Goal: Communication & Community: Share content

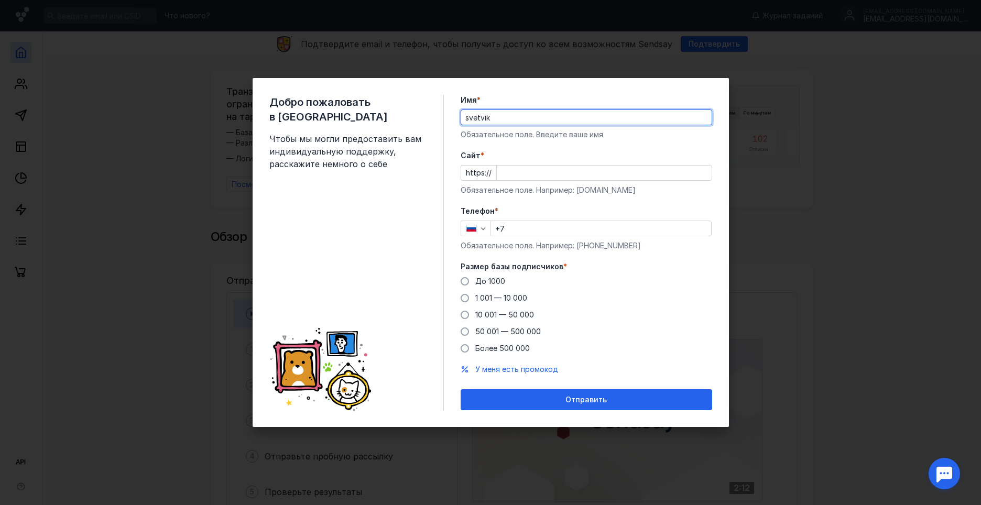
type input "svetvik"
click at [524, 177] on input "Cайт *" at bounding box center [604, 173] width 215 height 15
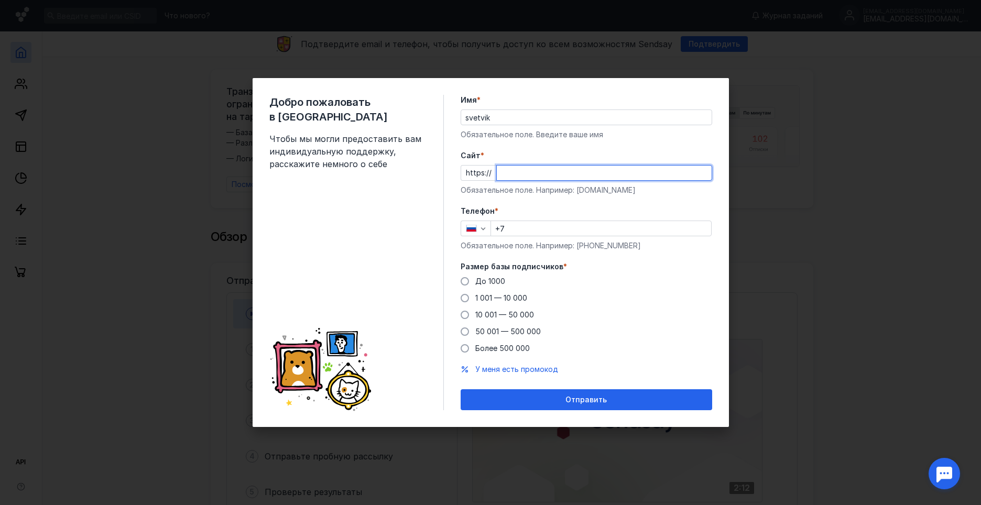
type input "e"
type input "[DOMAIN_NAME]"
click at [525, 232] on input "+7" at bounding box center [601, 228] width 220 height 15
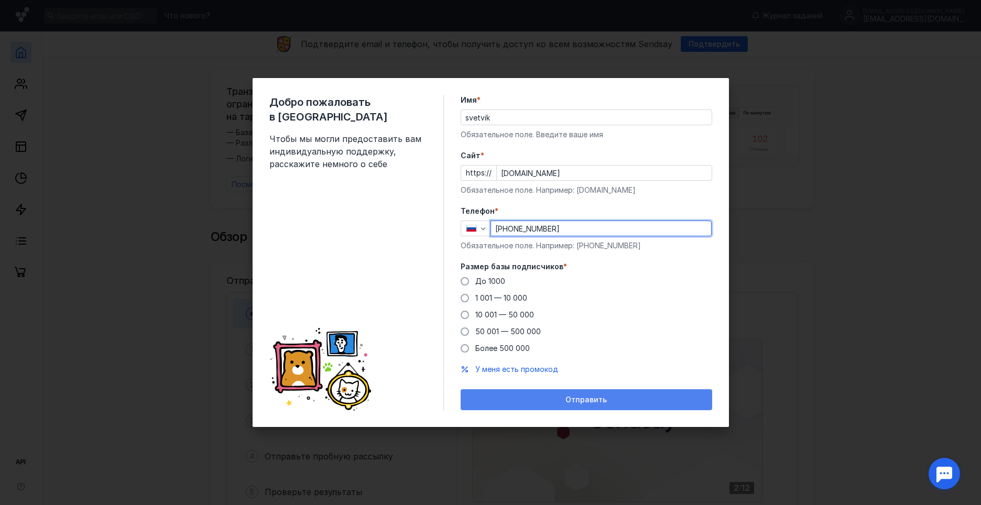
type input "[PHONE_NUMBER]"
click at [559, 399] on div "Отправить" at bounding box center [586, 400] width 241 height 9
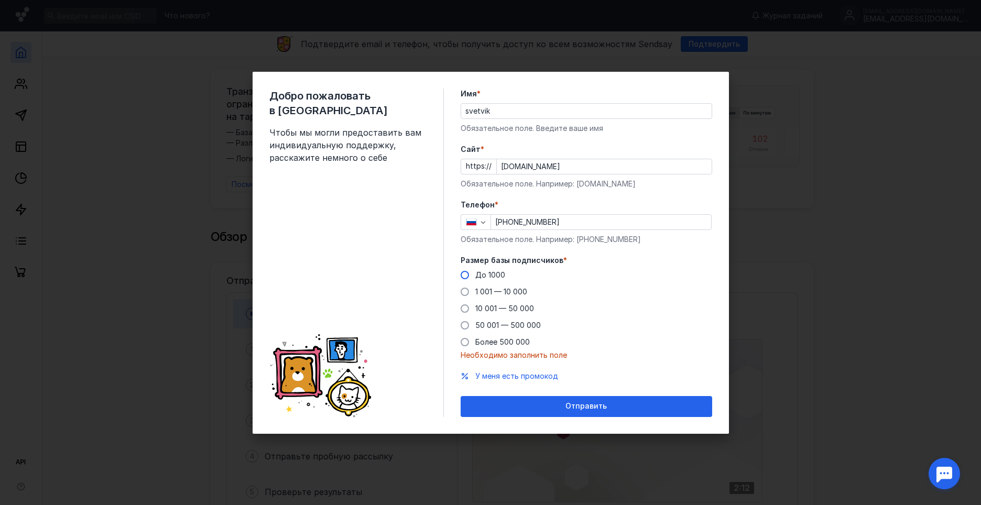
click at [466, 275] on span at bounding box center [465, 275] width 8 height 8
click at [0, 0] on input "До 1000" at bounding box center [0, 0] width 0 height 0
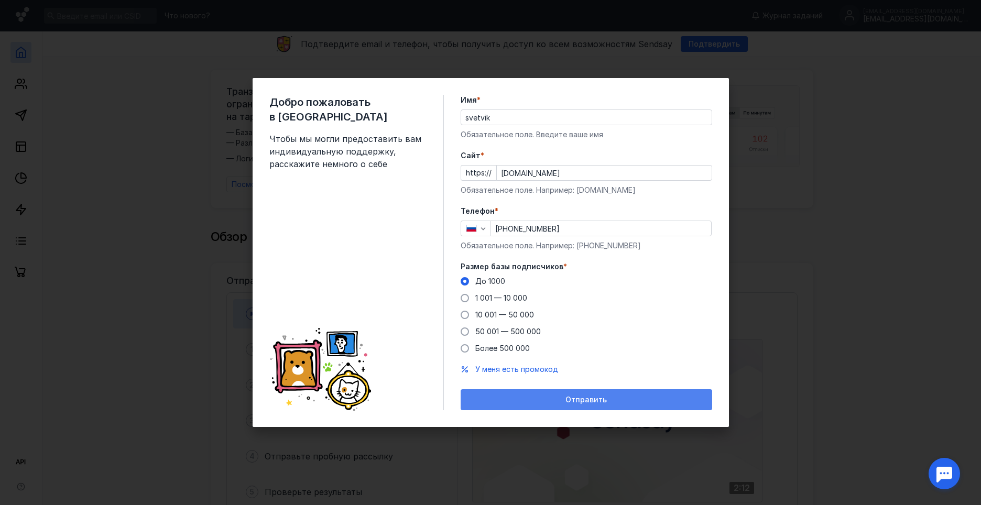
click at [620, 399] on div "Отправить" at bounding box center [586, 400] width 241 height 9
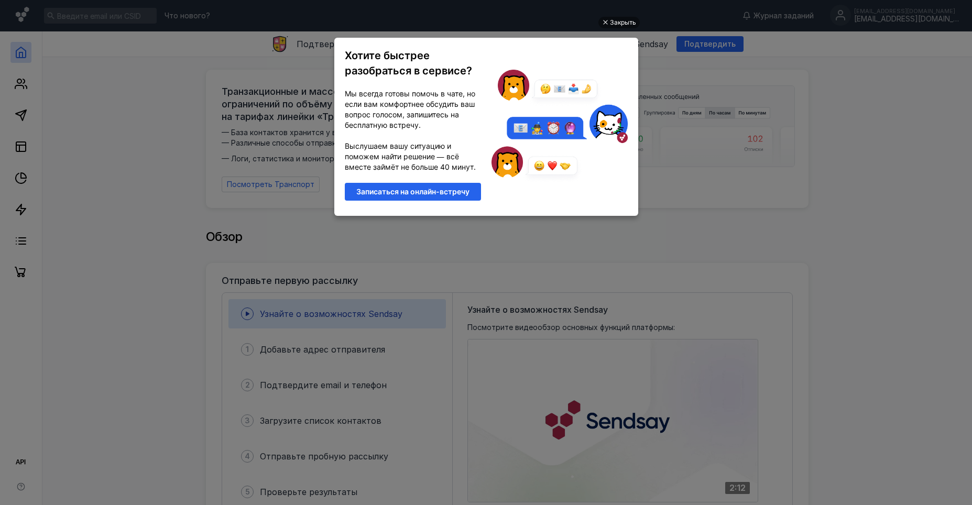
drag, startPoint x: 726, startPoint y: 230, endPoint x: 720, endPoint y: 213, distance: 18.2
click at [720, 213] on ul "Закрыть Хотите быстрее разобраться в сервисе? Мы всегда готовы помочь в чате, н…" at bounding box center [486, 253] width 972 height 505
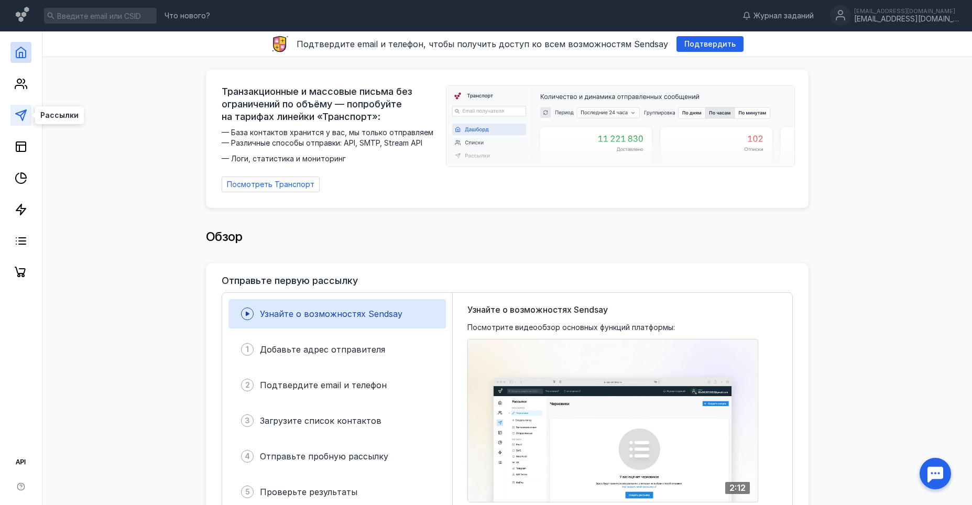
click at [22, 109] on icon at bounding box center [21, 115] width 13 height 13
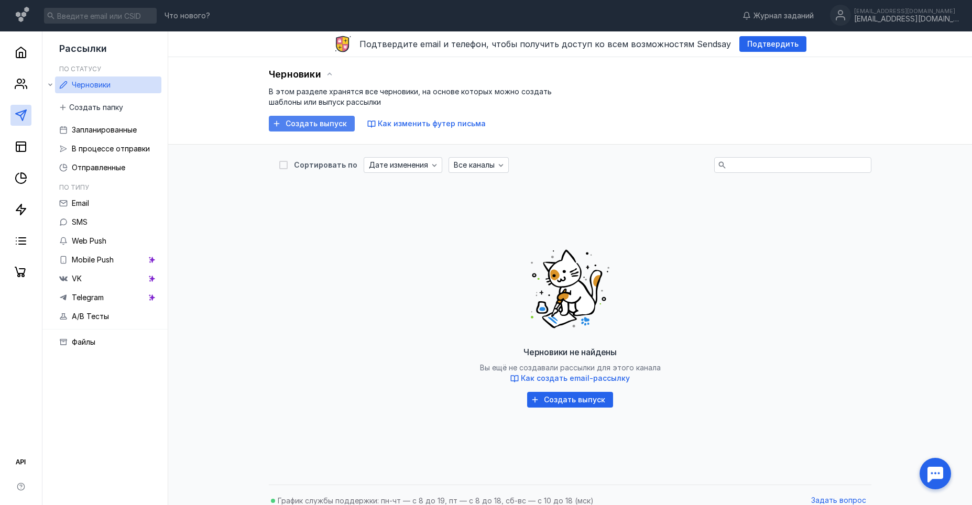
click at [321, 120] on span "Создать выпуск" at bounding box center [316, 123] width 61 height 9
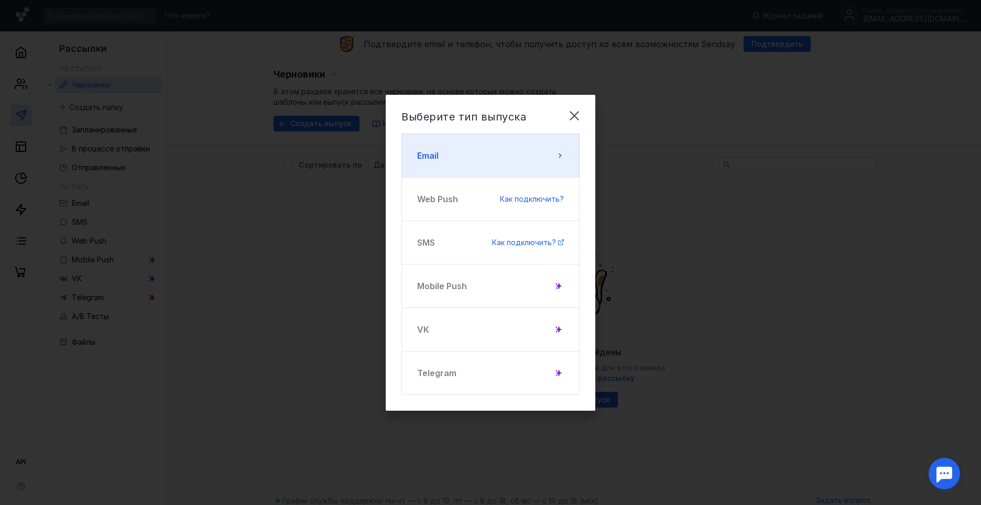
click at [547, 158] on button "Email" at bounding box center [490, 156] width 178 height 44
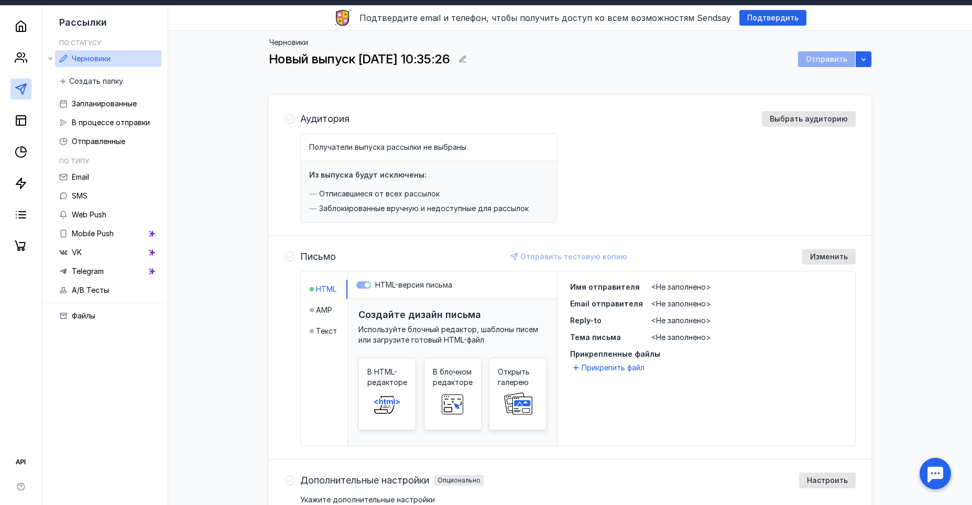
scroll to position [52, 0]
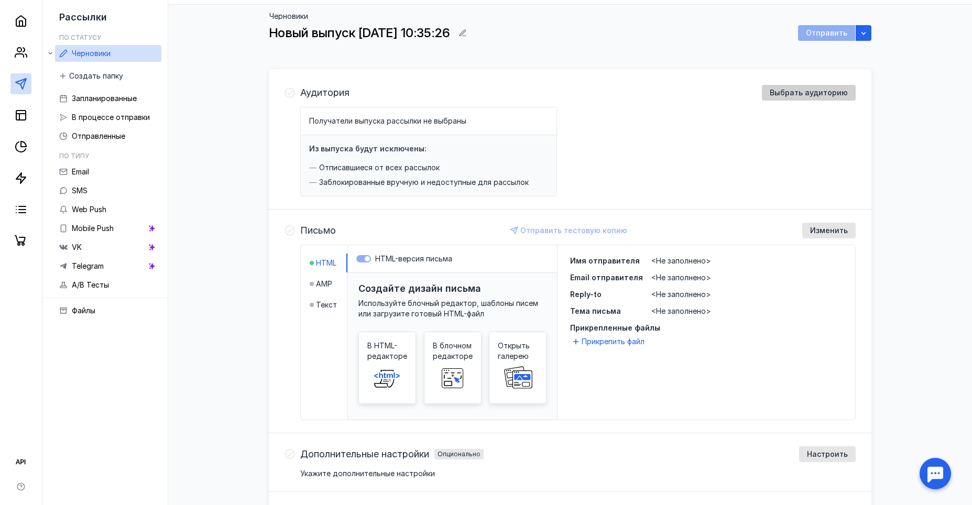
click at [819, 89] on span "Выбрать аудиторию" at bounding box center [809, 93] width 78 height 9
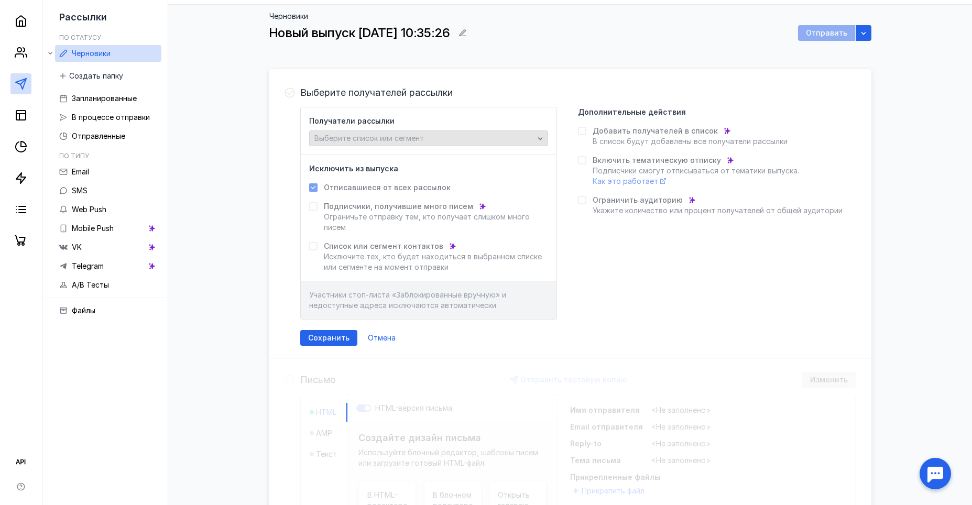
click at [368, 136] on span "Выберите список или сегмент" at bounding box center [369, 138] width 110 height 9
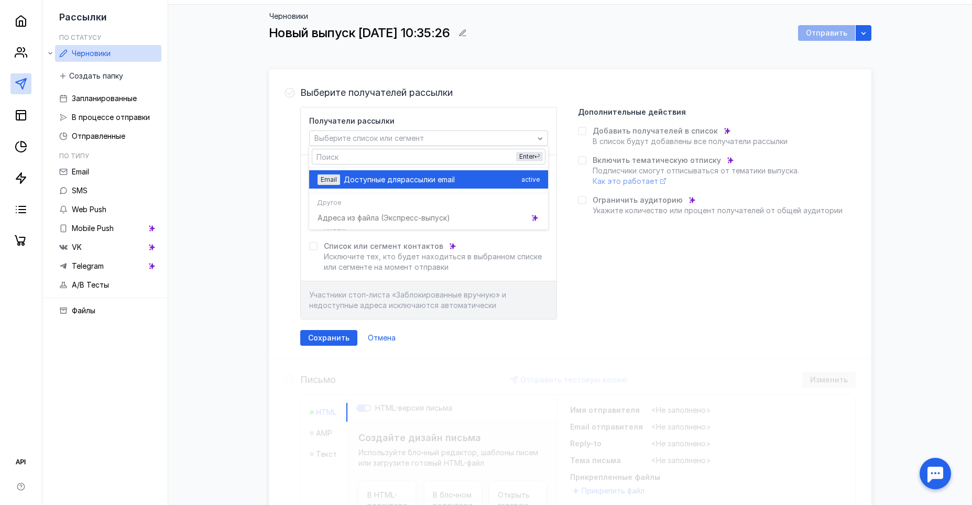
click at [445, 172] on div "Email Доступные для рассылки email active" at bounding box center [429, 179] width 222 height 18
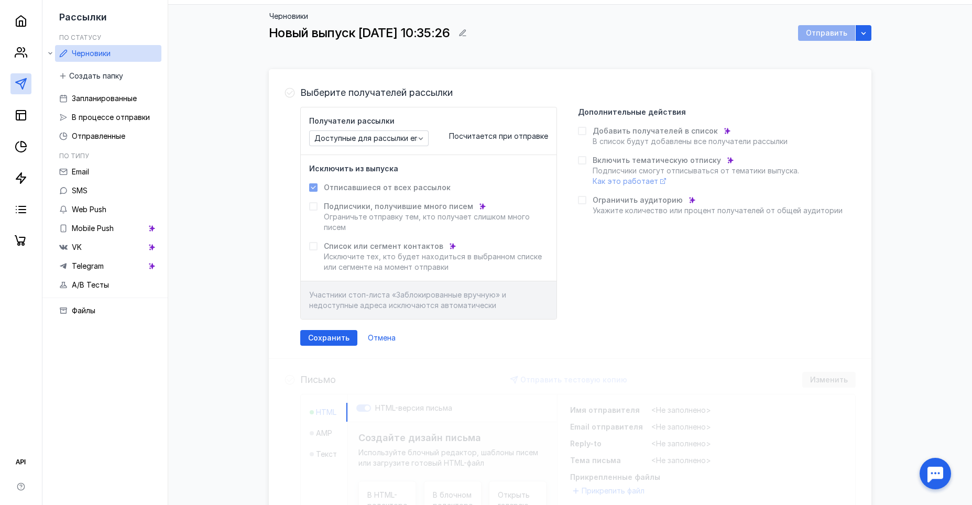
click at [336, 328] on form "Получатели рассылки Доступные для рассылки email Посчитается при отправке Исклю…" at bounding box center [577, 226] width 555 height 239
click at [333, 332] on div "Сохранить" at bounding box center [328, 338] width 57 height 16
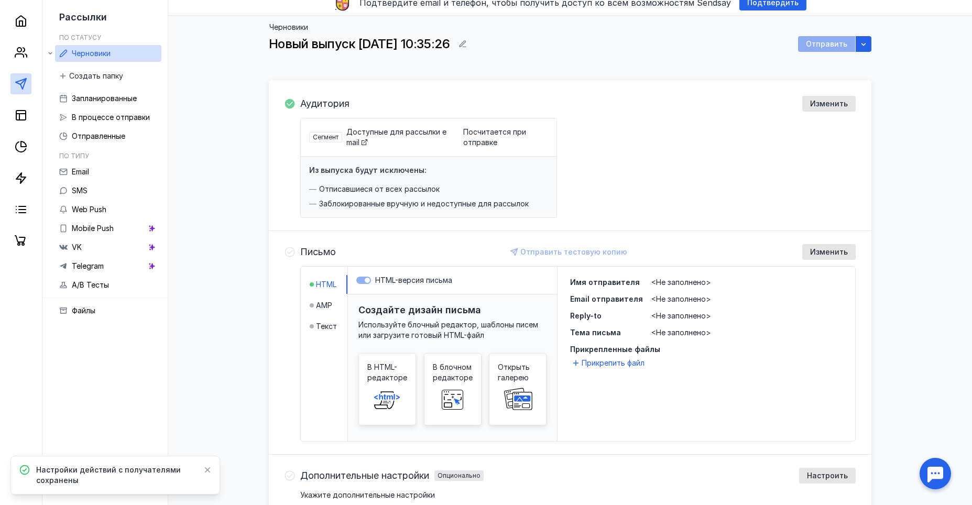
scroll to position [0, 0]
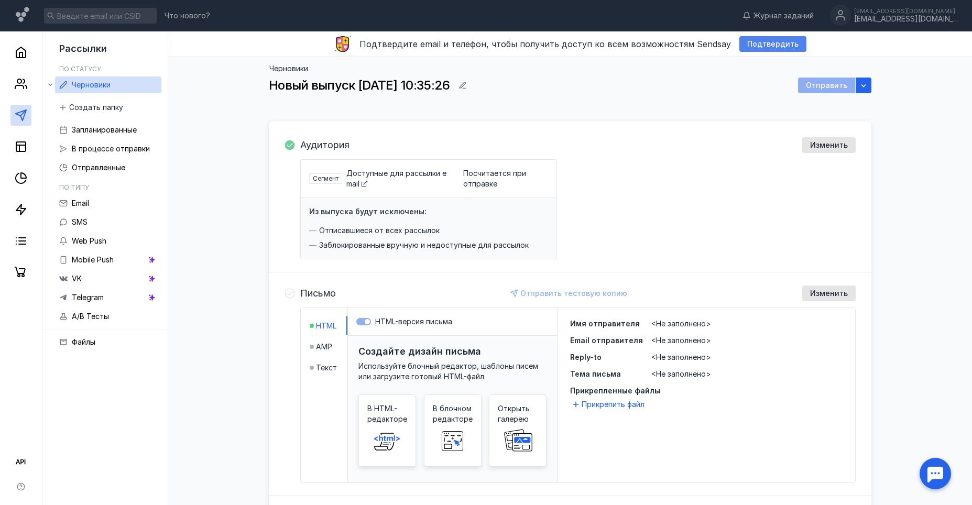
click at [777, 40] on span "Подтвердить" at bounding box center [772, 44] width 51 height 9
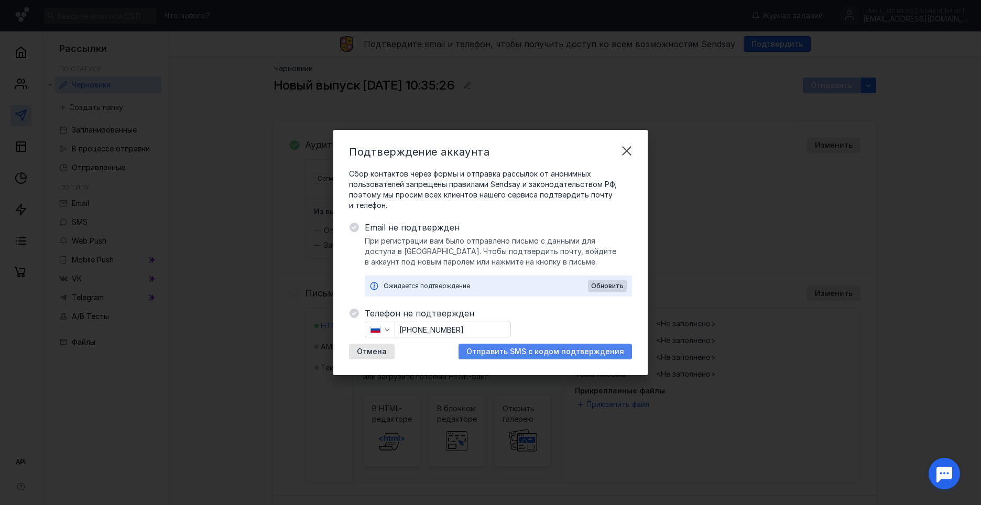
click at [540, 350] on span "Отправить SMS с кодом подтверждения" at bounding box center [545, 351] width 158 height 9
click at [598, 285] on span "Обновить" at bounding box center [607, 285] width 32 height 7
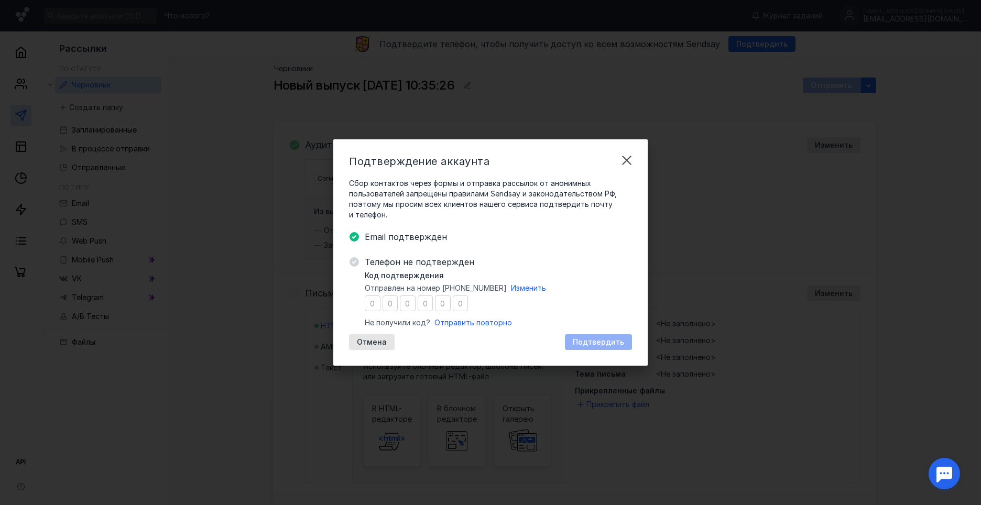
type input "3"
type input "6"
type input "7"
type input "5"
type input "9"
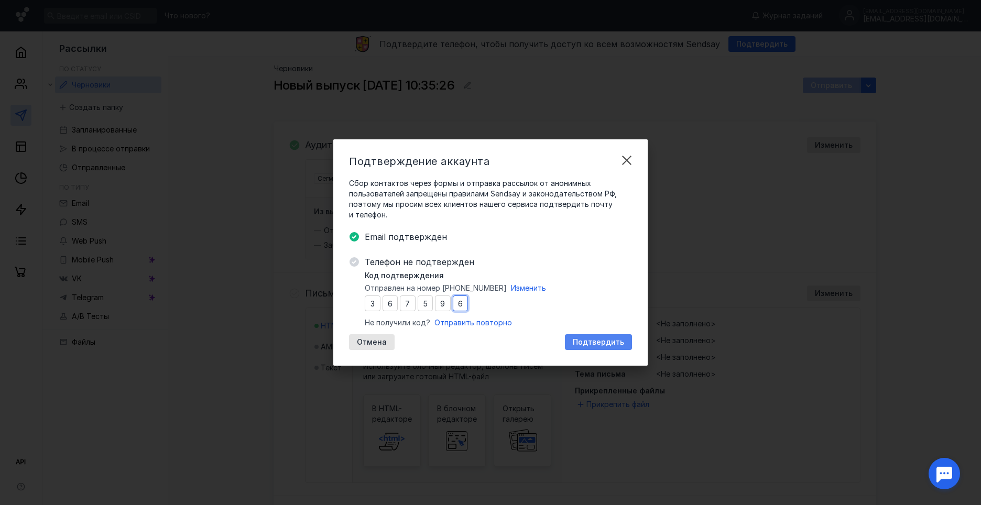
type input "6"
click at [599, 340] on span "Подтвердить" at bounding box center [598, 342] width 51 height 9
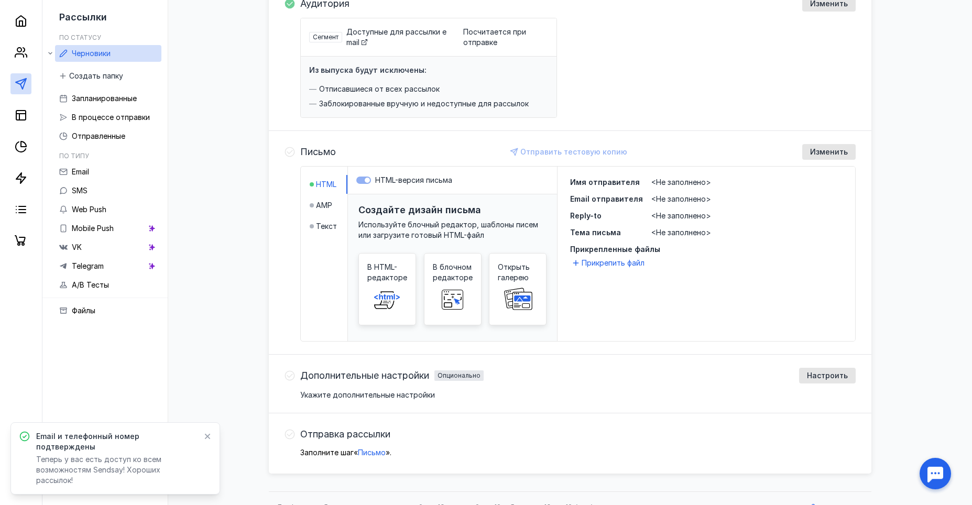
scroll to position [155, 0]
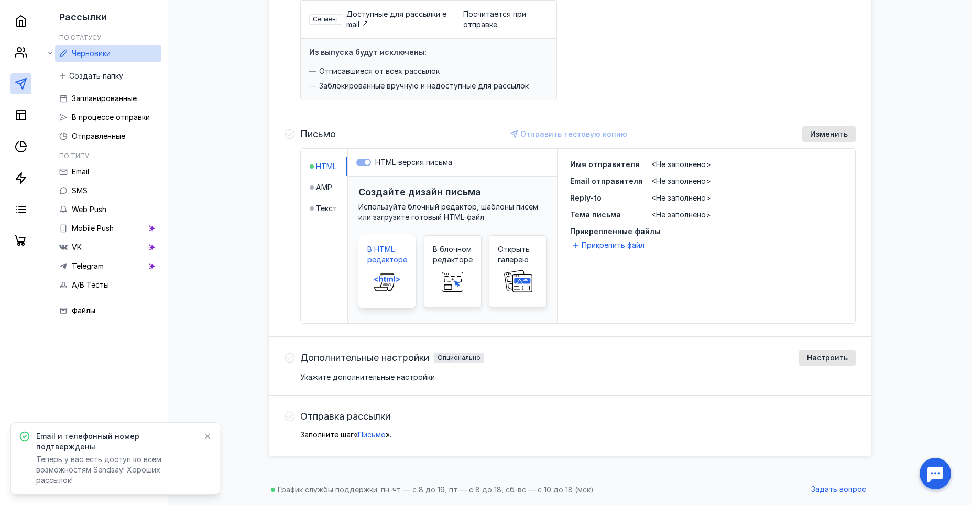
click at [378, 272] on icon at bounding box center [387, 281] width 34 height 21
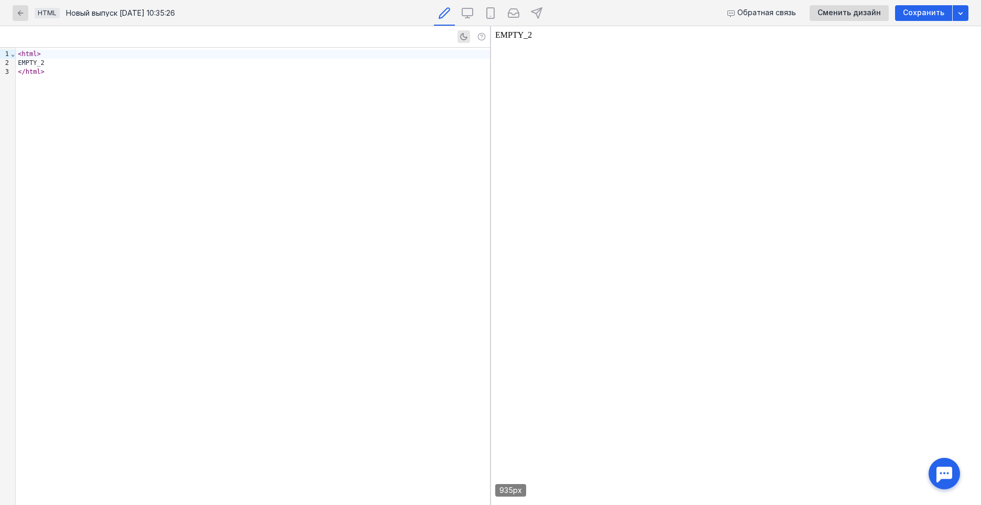
click at [125, 89] on div "< html > EMPTY_2 </ html >" at bounding box center [253, 276] width 474 height 457
click at [111, 107] on div "< html > EMPTY_2 </ html >" at bounding box center [253, 276] width 474 height 457
click at [552, 78] on body "EMPTY_2" at bounding box center [736, 265] width 482 height 471
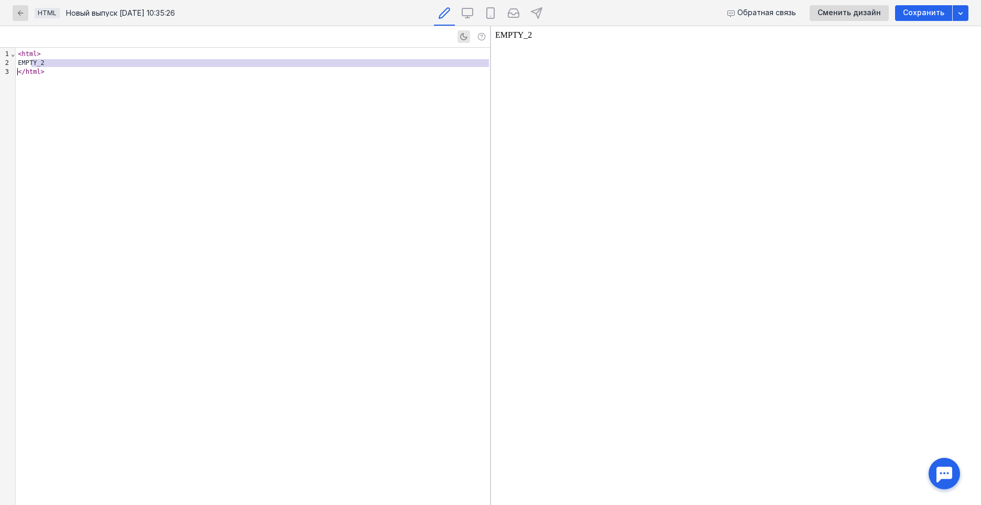
click at [316, 140] on div "< html > EMPTY_2 </ html >" at bounding box center [253, 276] width 474 height 457
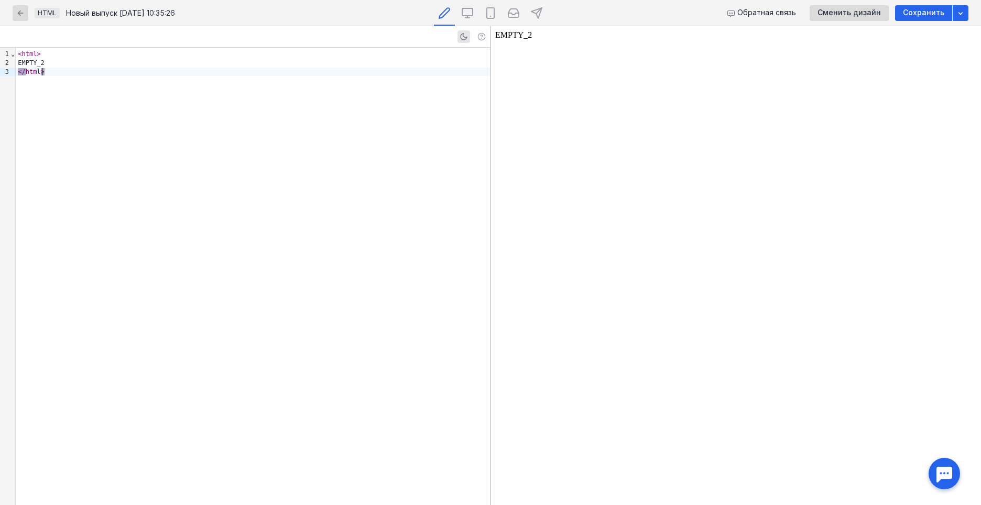
click at [401, 36] on div at bounding box center [367, 36] width 245 height 13
drag, startPoint x: 168, startPoint y: 125, endPoint x: 171, endPoint y: 119, distance: 6.6
click at [170, 124] on div "< html > EMPTY_2 </ html >" at bounding box center [253, 276] width 474 height 457
click at [106, 62] on div "EMPTY_2" at bounding box center [253, 63] width 474 height 9
click at [55, 59] on div "</ html >" at bounding box center [253, 63] width 474 height 9
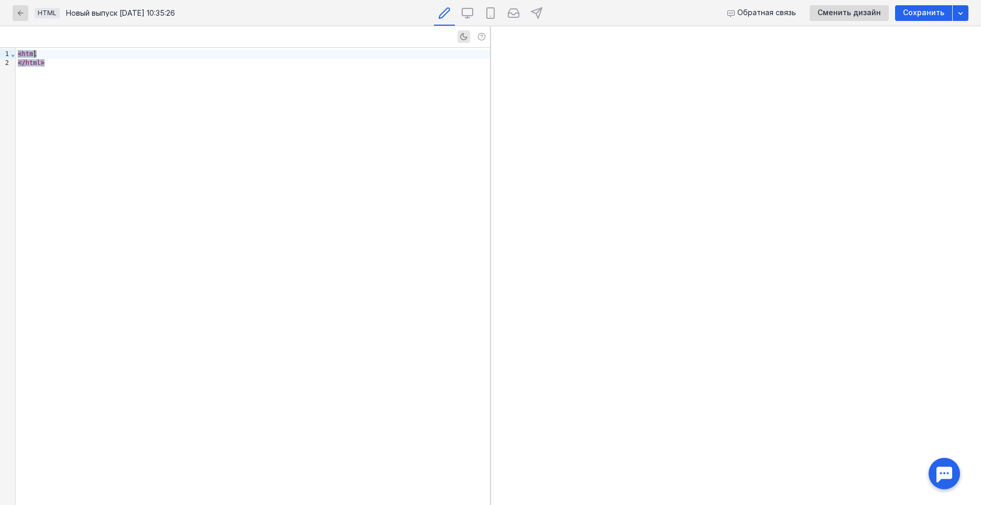
click at [39, 55] on div "< html" at bounding box center [253, 54] width 474 height 9
click at [43, 52] on div "< html" at bounding box center [253, 54] width 474 height 9
click at [27, 60] on span "html" at bounding box center [33, 62] width 15 height 7
click at [45, 57] on div "< html" at bounding box center [253, 54] width 474 height 9
click at [25, 18] on div "button" at bounding box center [21, 13] width 16 height 16
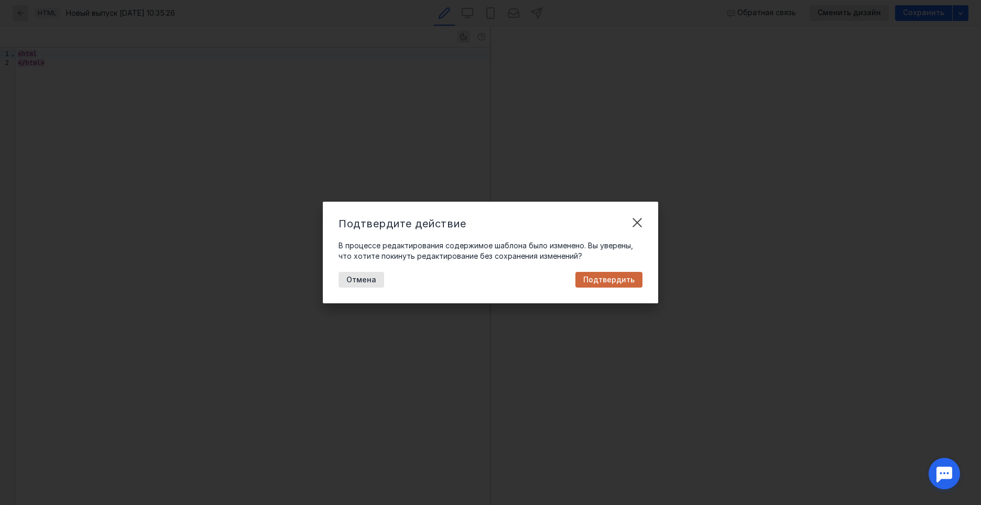
click at [605, 277] on span "Подтвердить" at bounding box center [608, 280] width 51 height 9
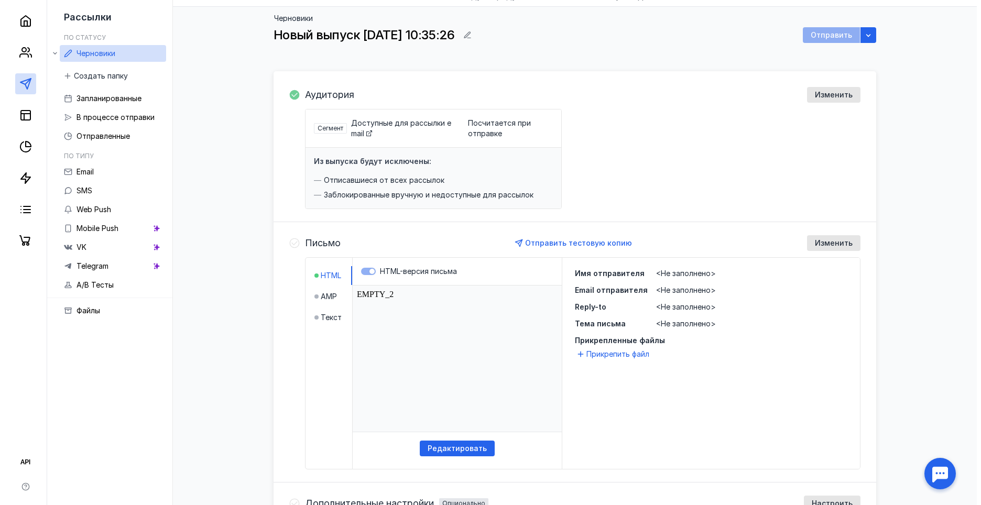
scroll to position [105, 0]
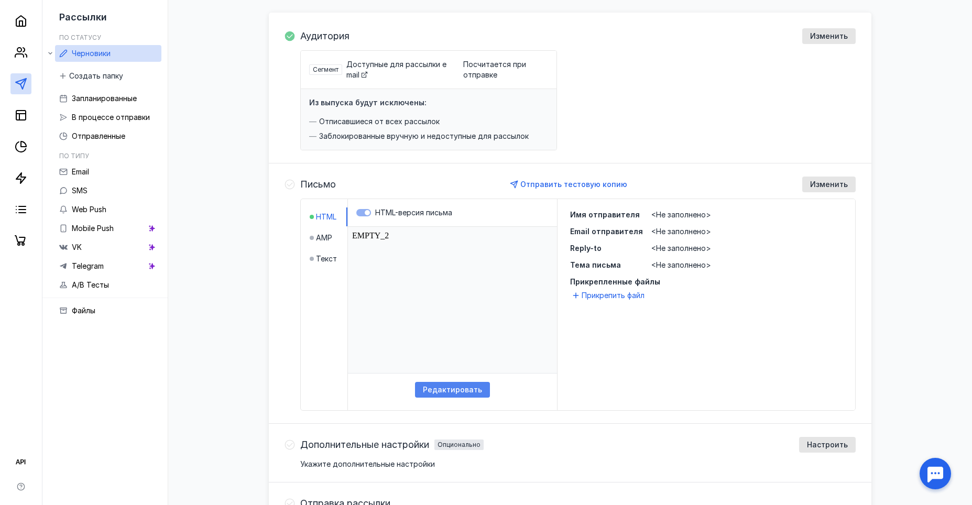
click at [456, 389] on span "Редактировать" at bounding box center [452, 390] width 59 height 9
click at [326, 258] on span "Текст" at bounding box center [326, 259] width 21 height 10
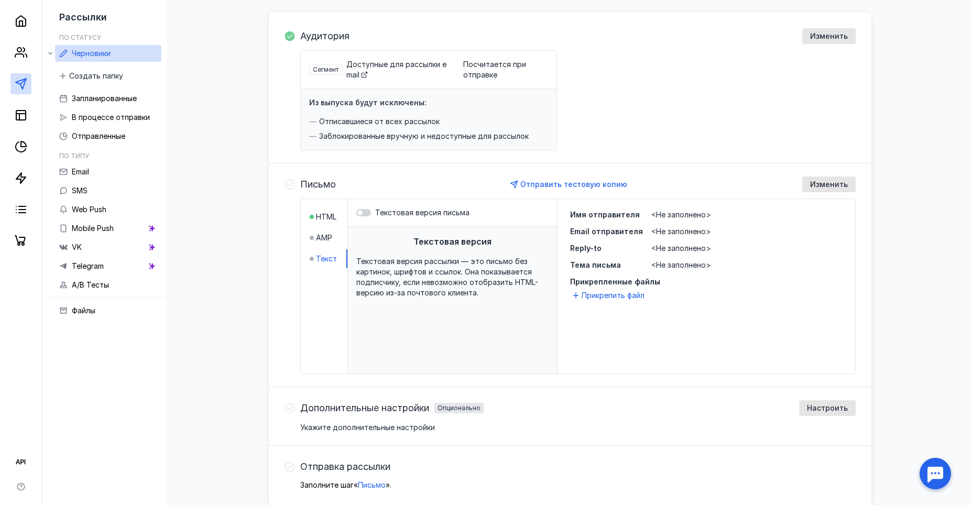
click at [450, 261] on span "Текстовая версия рассылки — это письмо без картинок, шрифтов и ссылок. Она пока…" at bounding box center [447, 277] width 182 height 40
click at [485, 289] on div "Текстовая версия рассылки — это письмо без картинок, шрифтов и ссылок. Она пока…" at bounding box center [452, 277] width 192 height 42
drag, startPoint x: 476, startPoint y: 297, endPoint x: 463, endPoint y: 286, distance: 16.4
click at [470, 293] on span "Текстовая версия рассылки — это письмо без картинок, шрифтов и ссылок. Она пока…" at bounding box center [447, 277] width 182 height 40
click at [412, 300] on div "Текстовая версия Текстовая версия рассылки — это письмо без картинок, шрифтов и…" at bounding box center [452, 314] width 209 height 174
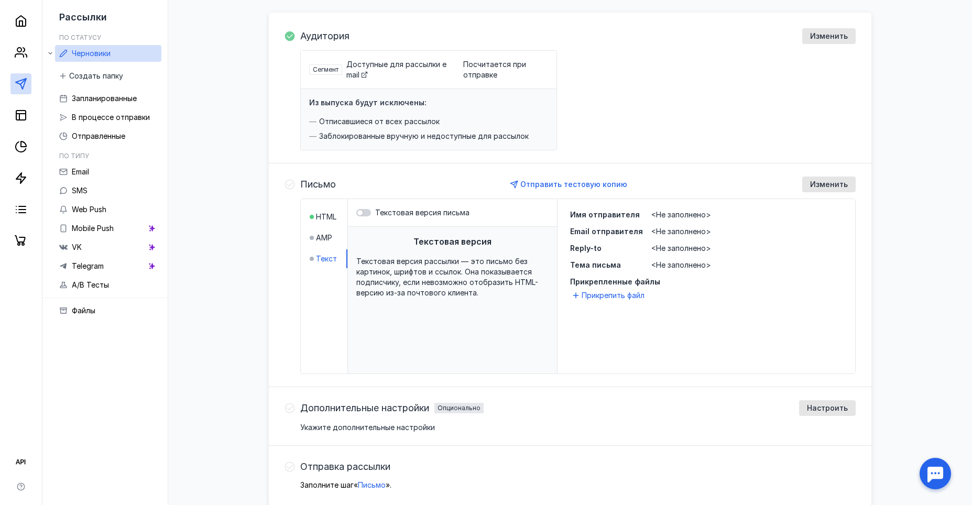
click at [423, 271] on span "Текстовая версия рассылки — это письмо без картинок, шрифтов и ссылок. Она пока…" at bounding box center [447, 277] width 182 height 40
click at [824, 183] on span "Изменить" at bounding box center [829, 184] width 38 height 9
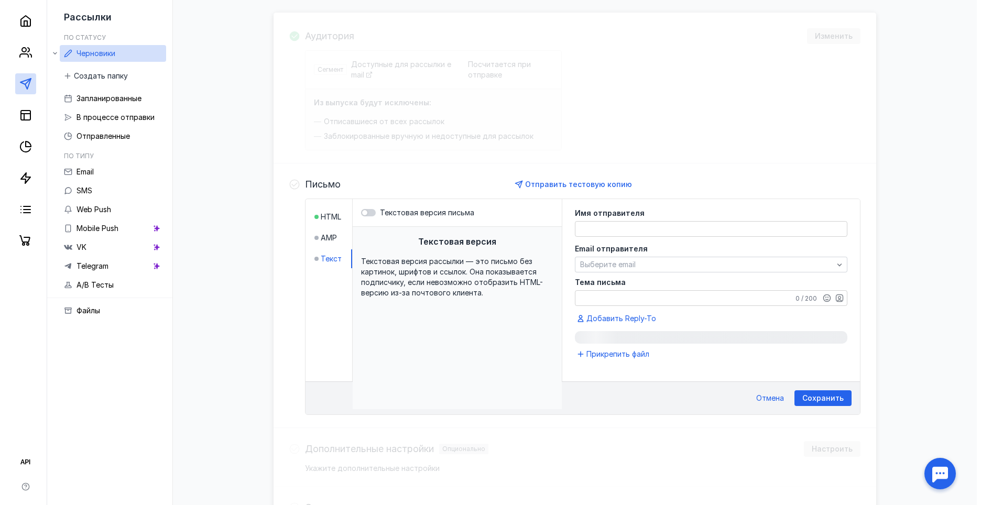
scroll to position [196, 0]
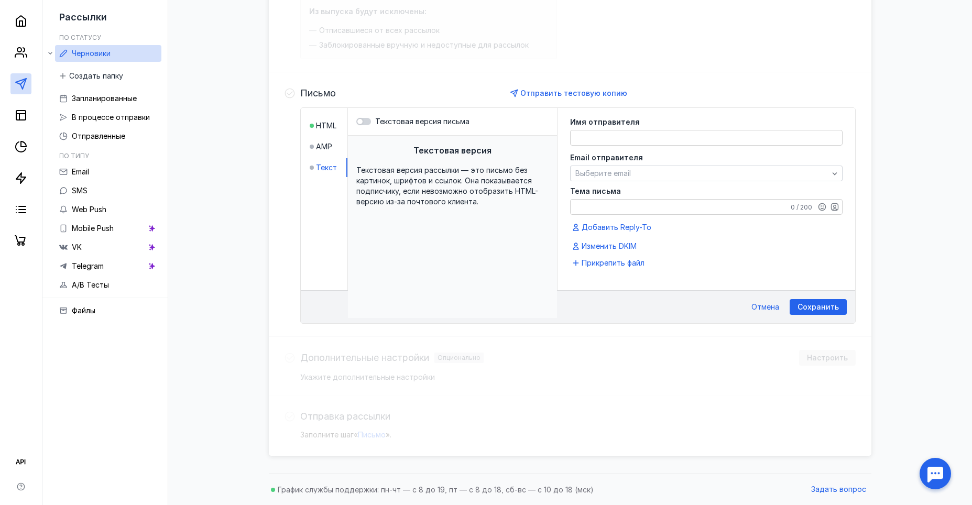
click at [481, 200] on div "Текстовая версия рассылки — это письмо без картинок, шрифтов и ссылок. Она пока…" at bounding box center [452, 186] width 192 height 42
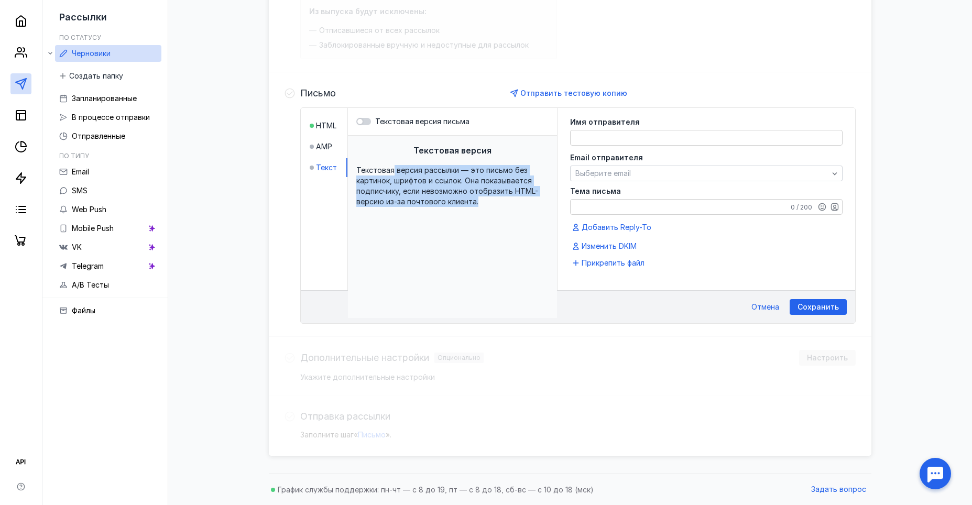
drag, startPoint x: 475, startPoint y: 201, endPoint x: 392, endPoint y: 165, distance: 90.6
click at [392, 165] on div "Текстовая версия Текстовая версия рассылки — это письмо без картинок, шрифтов и…" at bounding box center [452, 227] width 209 height 182
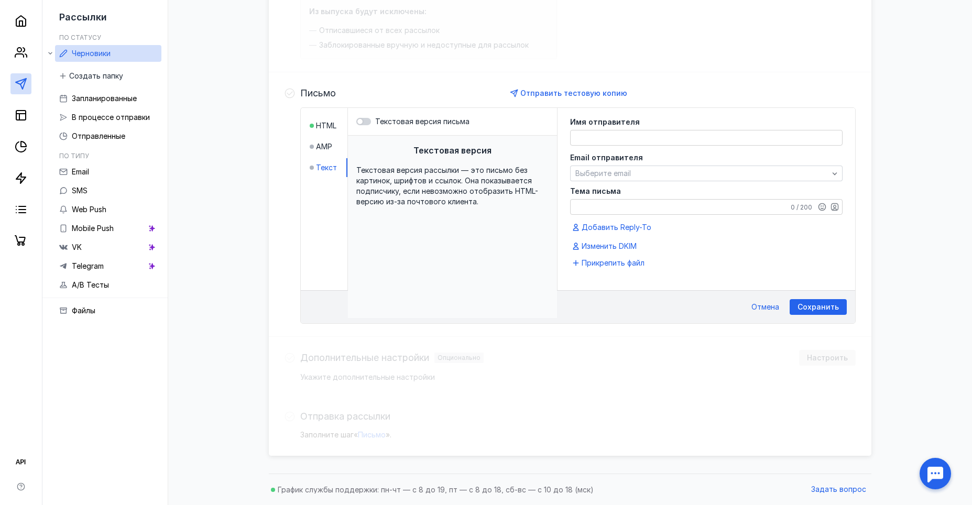
click at [612, 137] on textarea at bounding box center [706, 137] width 271 height 15
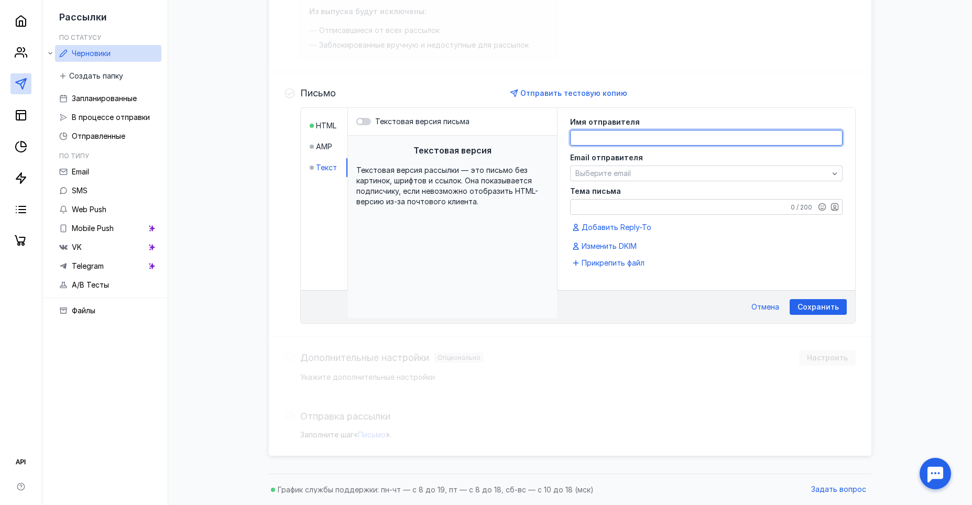
click at [459, 151] on span "Текстовая версия" at bounding box center [452, 150] width 78 height 13
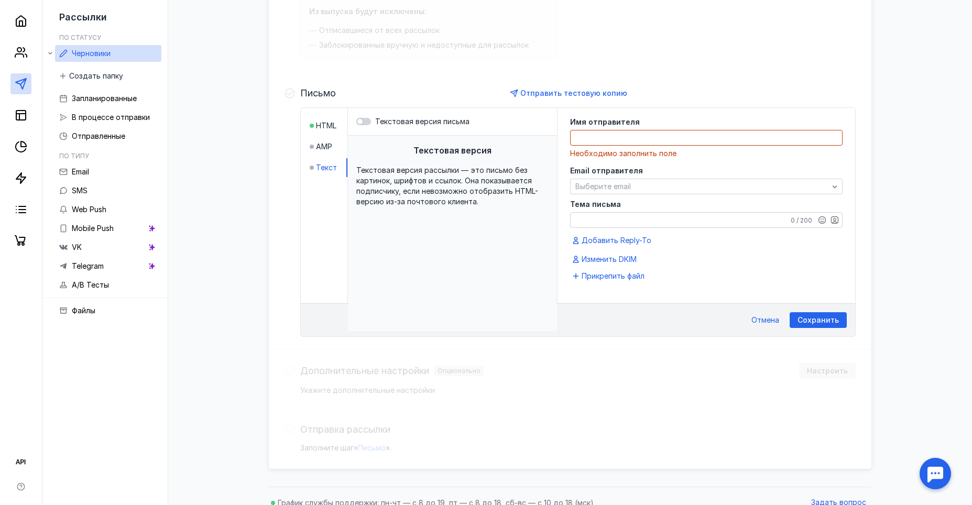
click at [661, 141] on textarea at bounding box center [706, 137] width 271 height 15
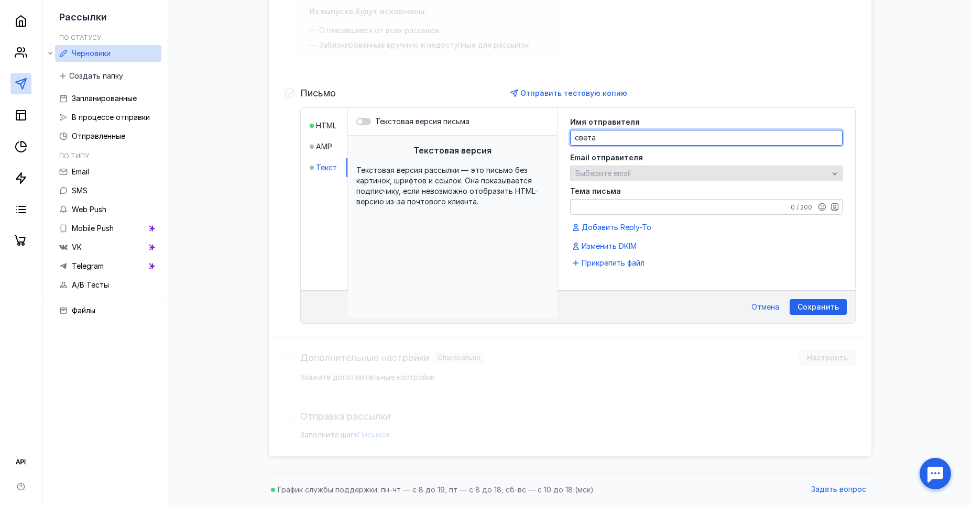
type textarea "света"
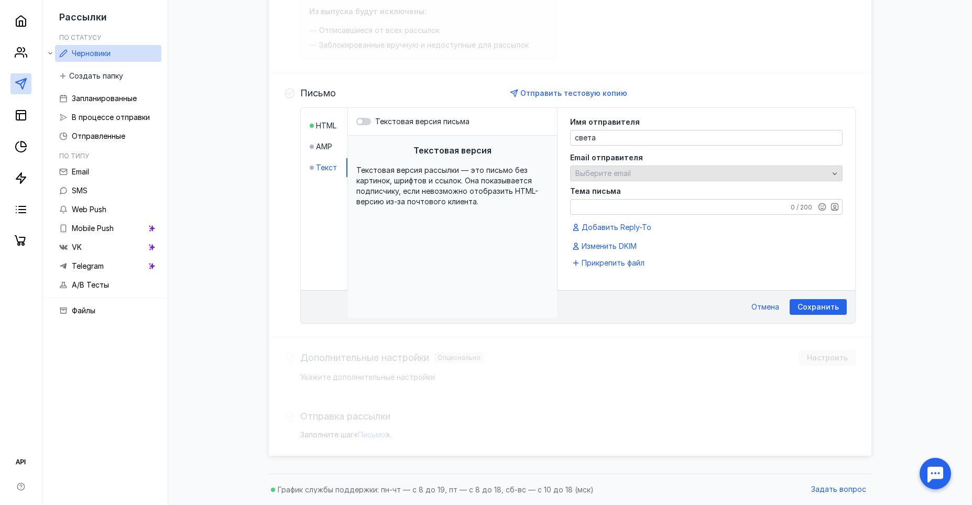
click at [603, 171] on span "Выберите email" at bounding box center [603, 173] width 56 height 9
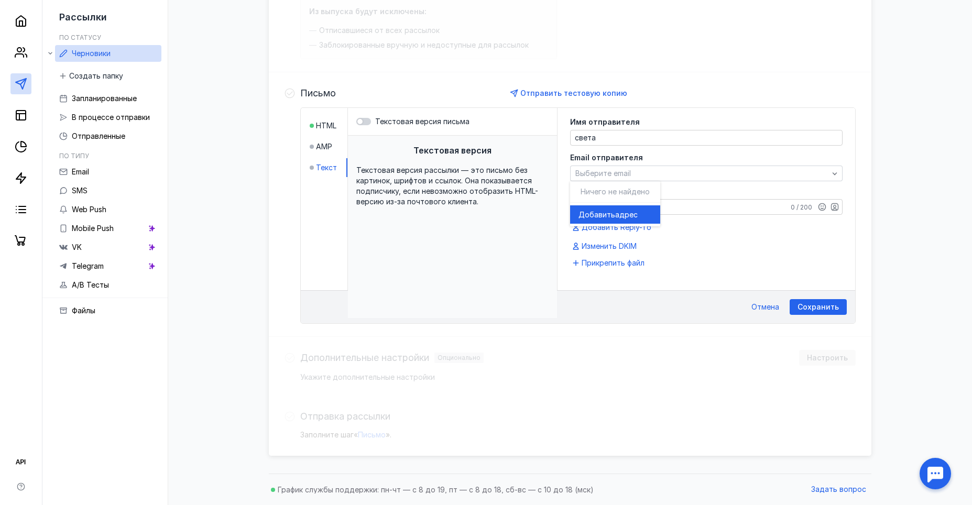
click at [621, 205] on div "Добавить адрес" at bounding box center [615, 214] width 90 height 24
click at [623, 212] on span "адрес" at bounding box center [626, 215] width 23 height 10
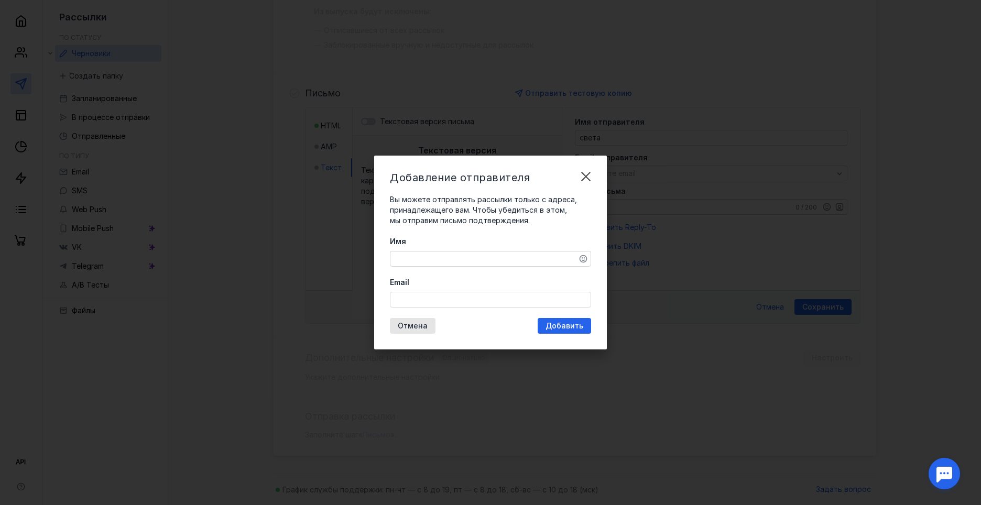
click at [434, 258] on textarea "Имя" at bounding box center [490, 259] width 200 height 15
type textarea "св6ета"
click at [448, 303] on input "Email" at bounding box center [490, 299] width 200 height 15
click at [563, 320] on div "Добавление отправителя Вы можете отправлять рассылки только с адреса, принадлеж…" at bounding box center [490, 253] width 233 height 194
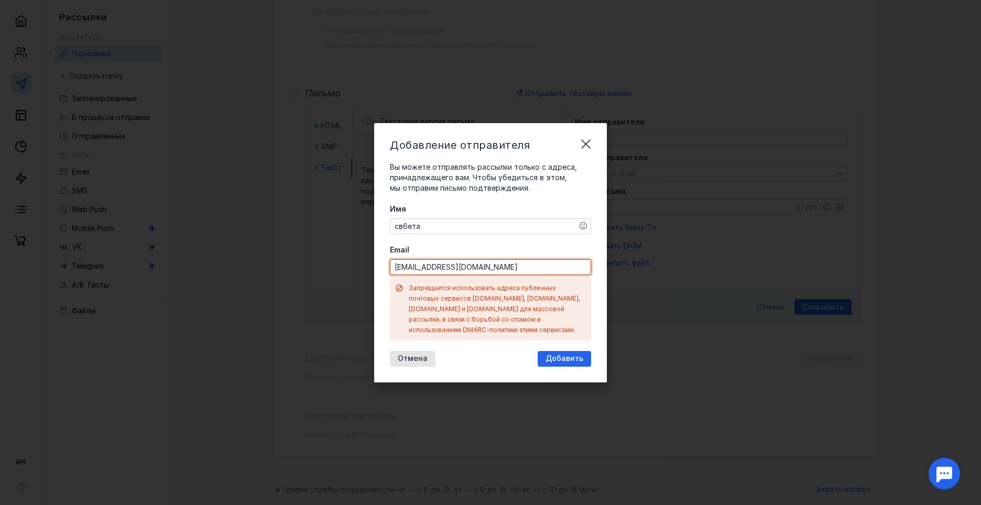
drag, startPoint x: 481, startPoint y: 273, endPoint x: 445, endPoint y: 270, distance: 35.7
click at [445, 270] on input "[EMAIL_ADDRESS][DOMAIN_NAME]" at bounding box center [490, 267] width 200 height 15
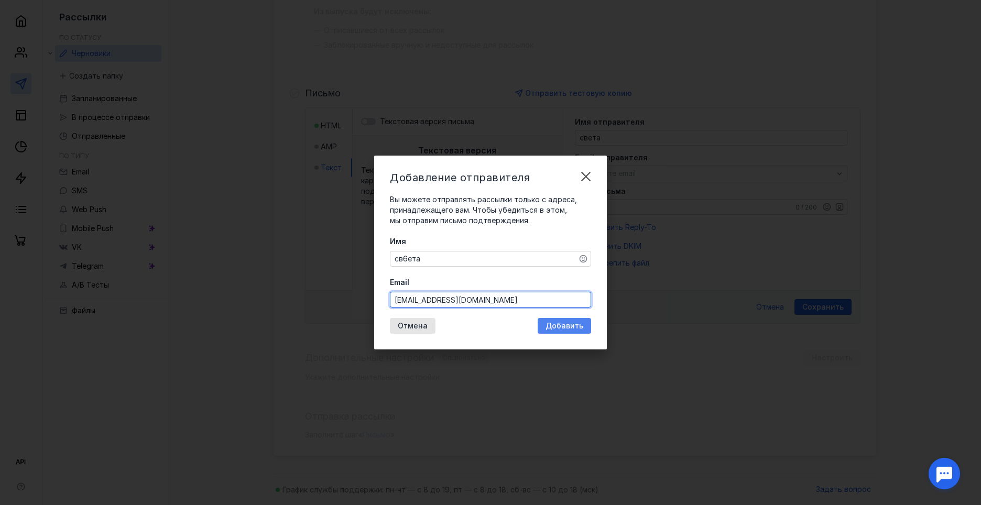
type input "[EMAIL_ADDRESS][DOMAIN_NAME]"
click at [558, 331] on div "Добавить" at bounding box center [564, 326] width 53 height 16
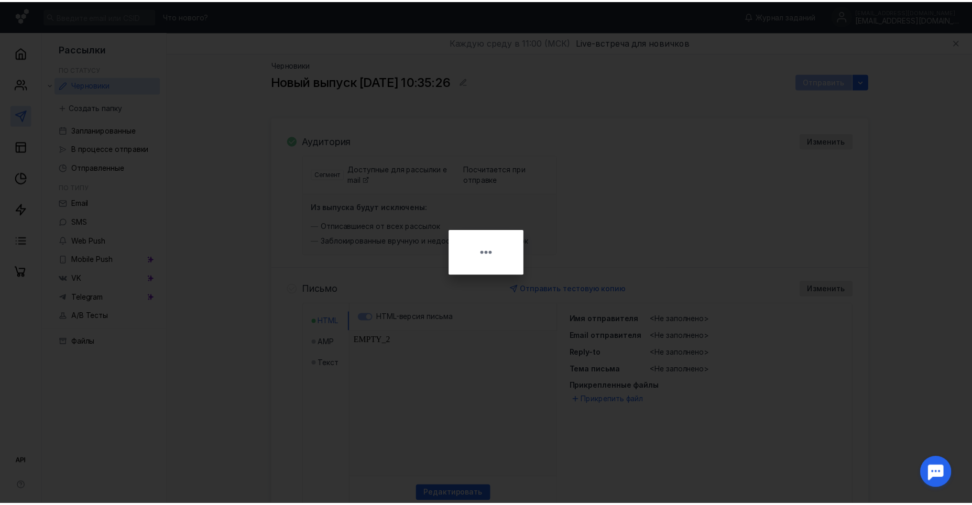
scroll to position [0, 0]
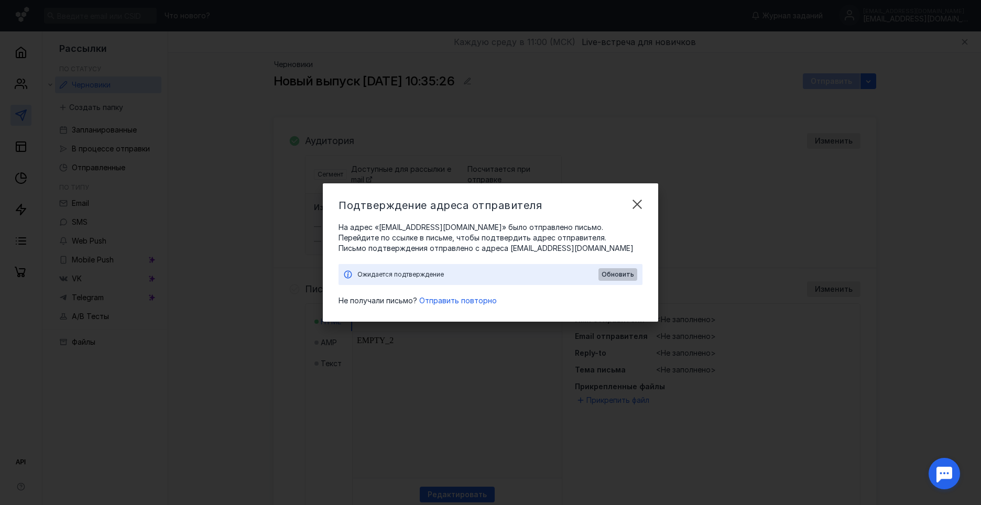
click at [625, 275] on span "Обновить" at bounding box center [618, 274] width 32 height 7
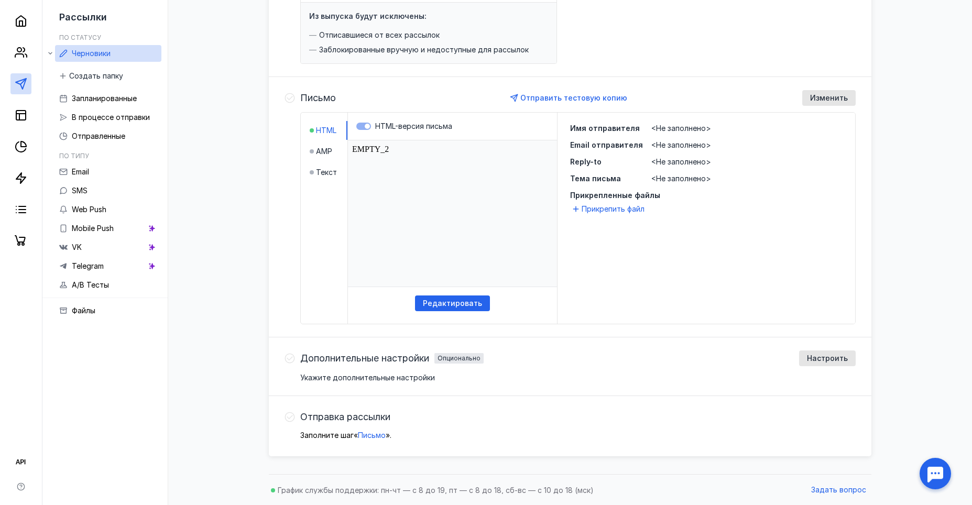
scroll to position [192, 0]
click at [327, 173] on span "Текст" at bounding box center [326, 172] width 21 height 10
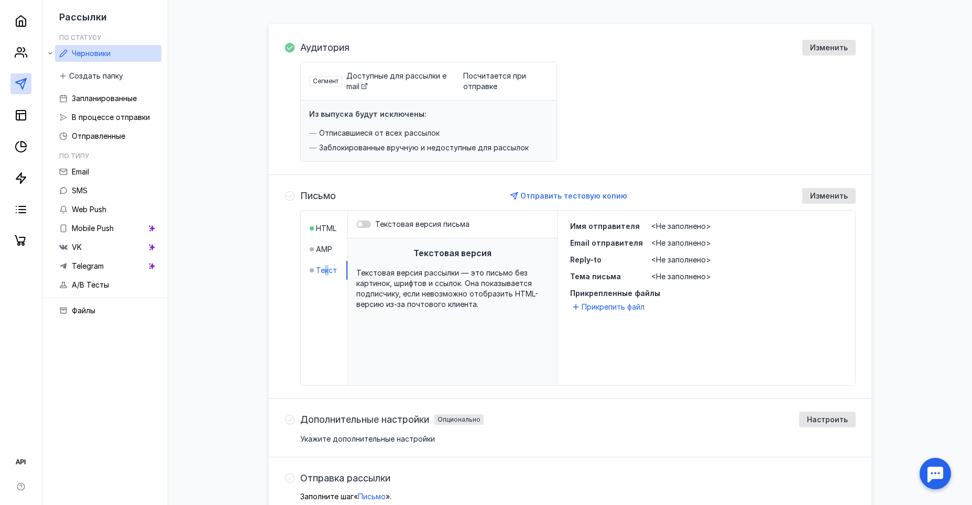
scroll to position [105, 0]
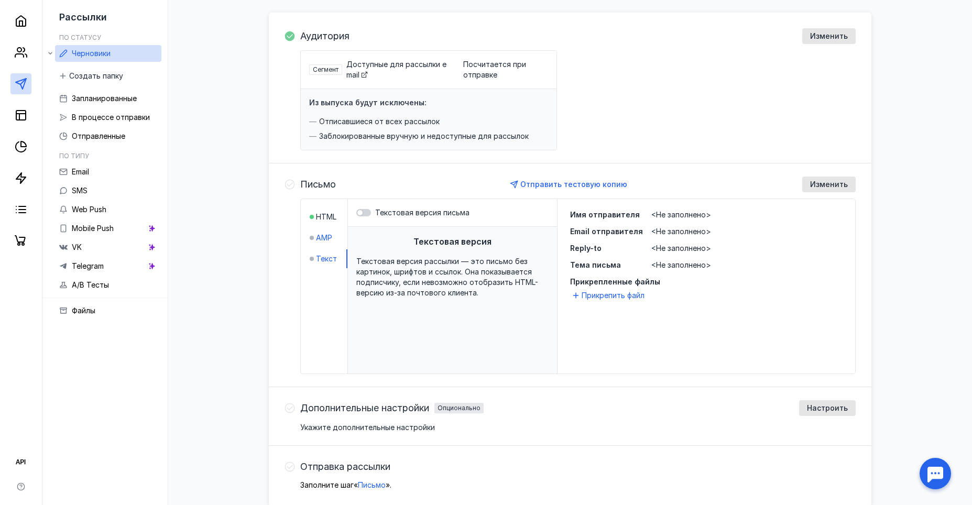
click at [320, 239] on span "AMP" at bounding box center [324, 238] width 16 height 10
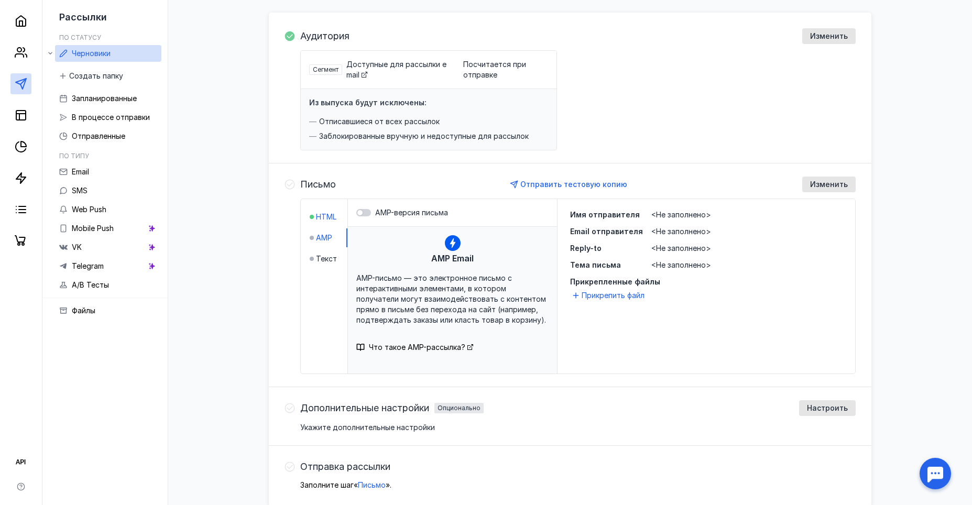
click at [312, 218] on div at bounding box center [312, 217] width 4 height 4
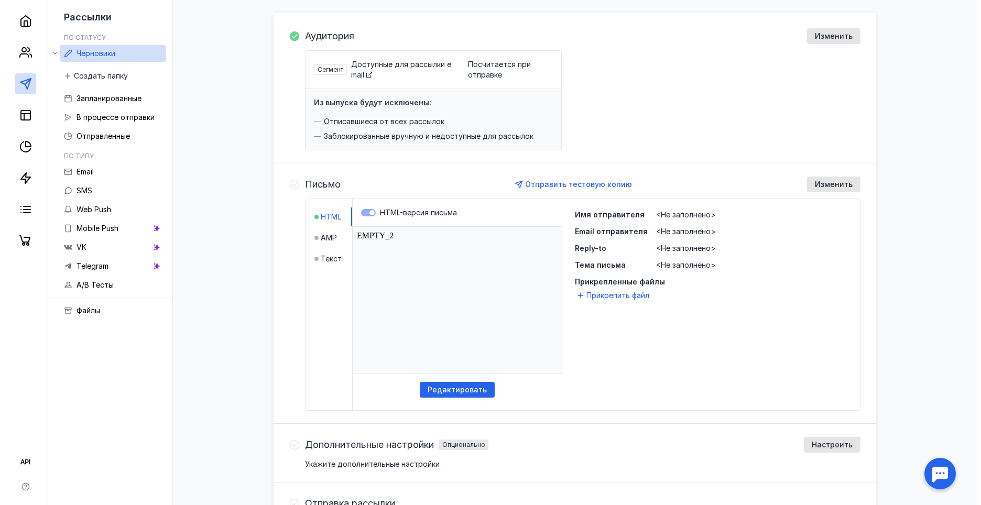
scroll to position [0, 0]
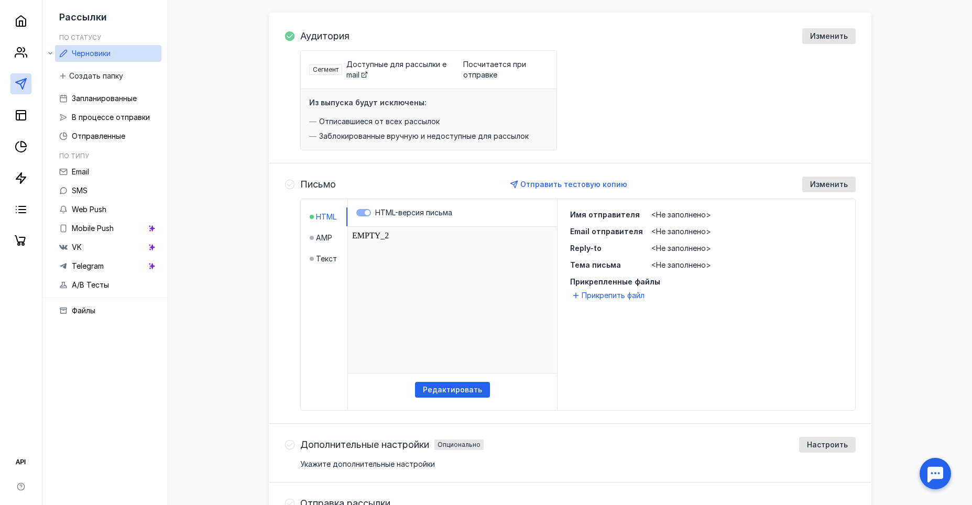
click at [416, 247] on html "EMPTY_2" at bounding box center [452, 300] width 209 height 146
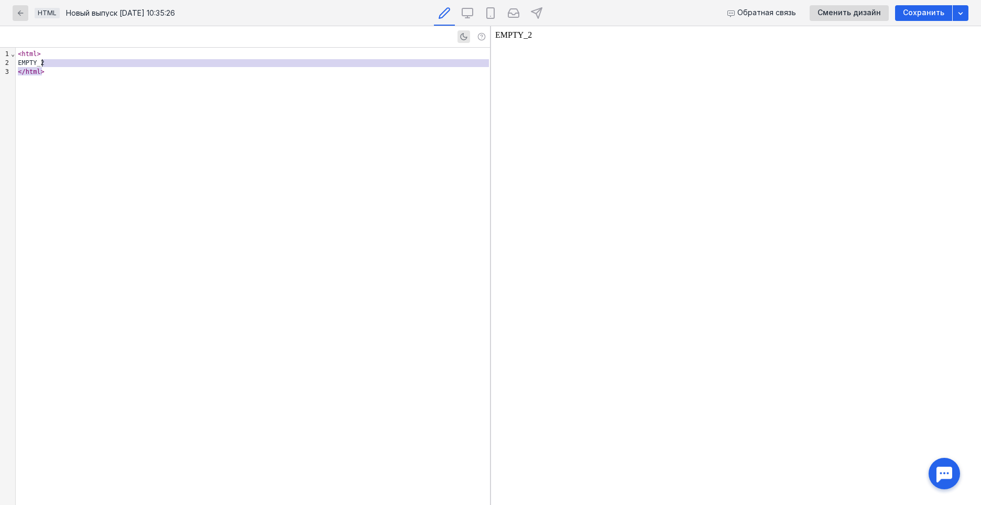
drag, startPoint x: 62, startPoint y: 67, endPoint x: 41, endPoint y: 66, distance: 21.0
click at [41, 66] on div "< html > EMPTY_2 </ html >" at bounding box center [253, 276] width 474 height 457
drag, startPoint x: 60, startPoint y: 71, endPoint x: 58, endPoint y: 61, distance: 9.8
click at [61, 71] on div "</ html >" at bounding box center [253, 72] width 474 height 9
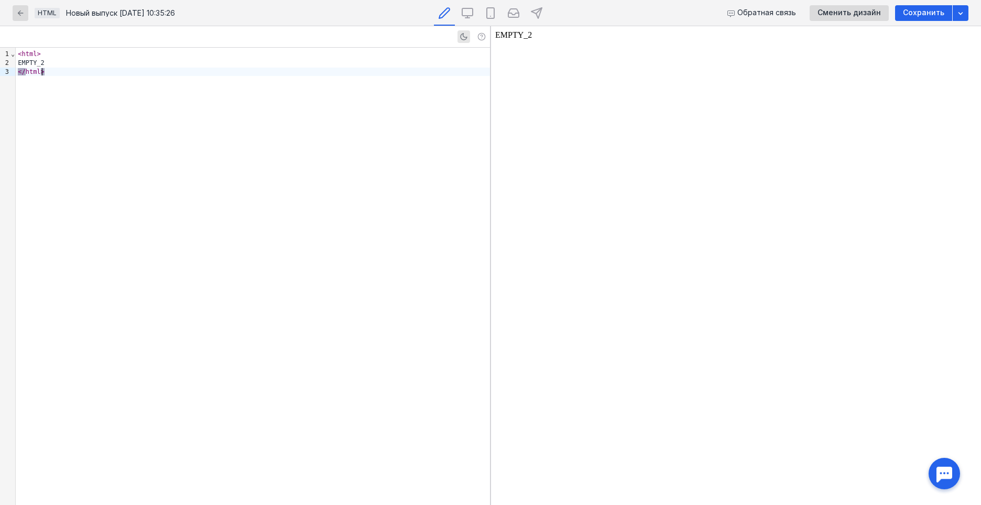
click at [58, 63] on div "EMPTY_2" at bounding box center [253, 63] width 474 height 9
drag, startPoint x: 58, startPoint y: 63, endPoint x: 39, endPoint y: 63, distance: 18.9
click at [39, 63] on div "EMPTY_2" at bounding box center [253, 63] width 474 height 9
click at [933, 14] on span "Сохранить" at bounding box center [923, 12] width 41 height 9
click at [20, 16] on icon "button" at bounding box center [20, 13] width 8 height 8
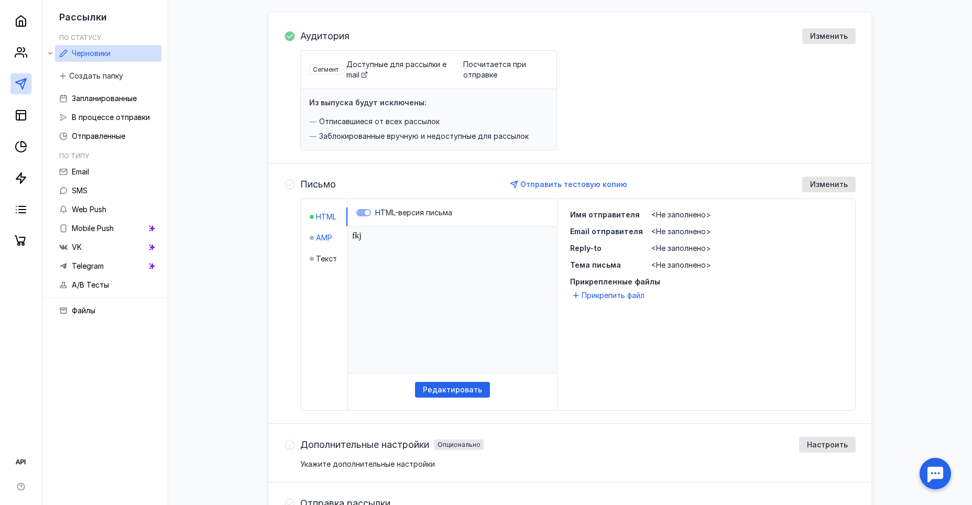
click at [317, 241] on span "AMP" at bounding box center [324, 238] width 16 height 10
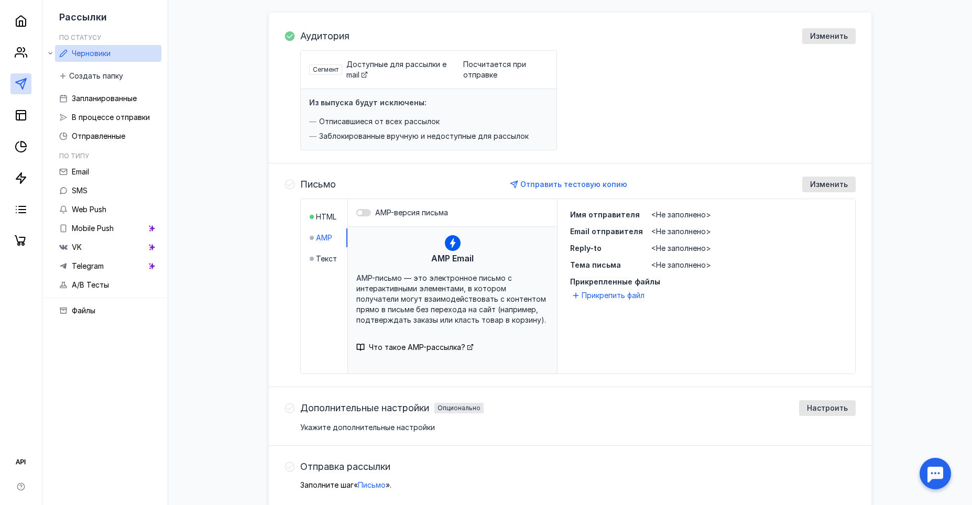
click at [360, 209] on div at bounding box center [363, 212] width 15 height 7
click at [356, 213] on input "AMP-версия письма" at bounding box center [356, 213] width 0 height 0
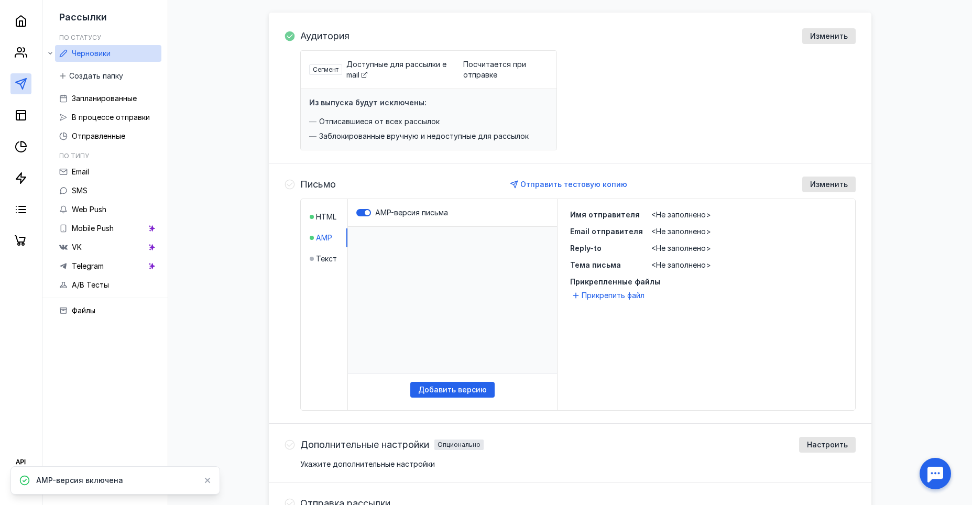
click at [421, 235] on html "​" at bounding box center [452, 300] width 209 height 146
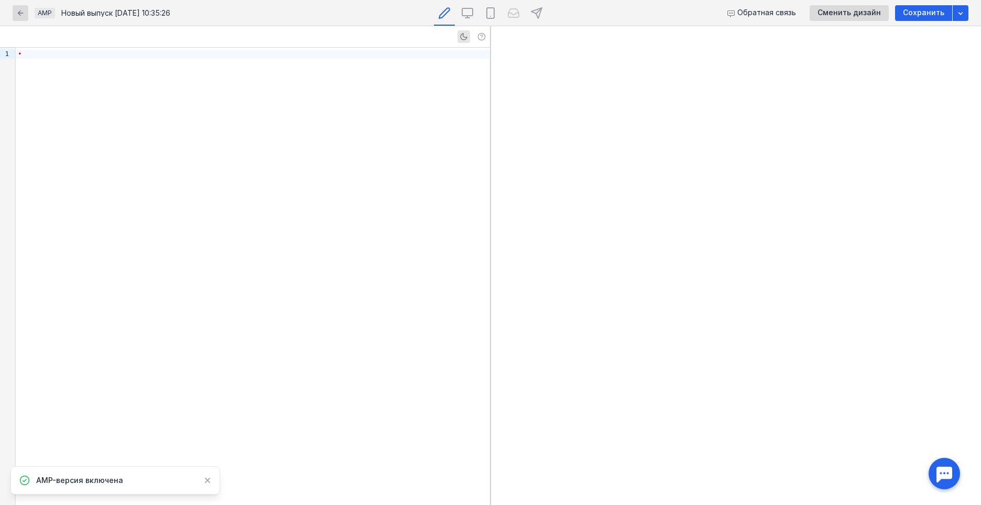
click at [177, 55] on div "•" at bounding box center [253, 54] width 474 height 9
click at [932, 15] on span "Сохранить" at bounding box center [923, 12] width 41 height 9
click at [17, 15] on icon "button" at bounding box center [20, 13] width 8 height 8
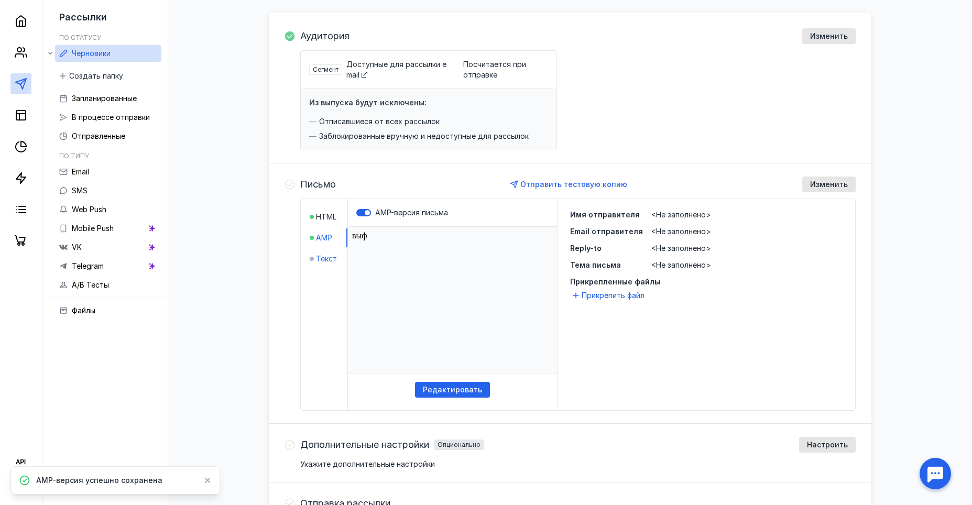
click at [310, 259] on div at bounding box center [312, 259] width 4 height 4
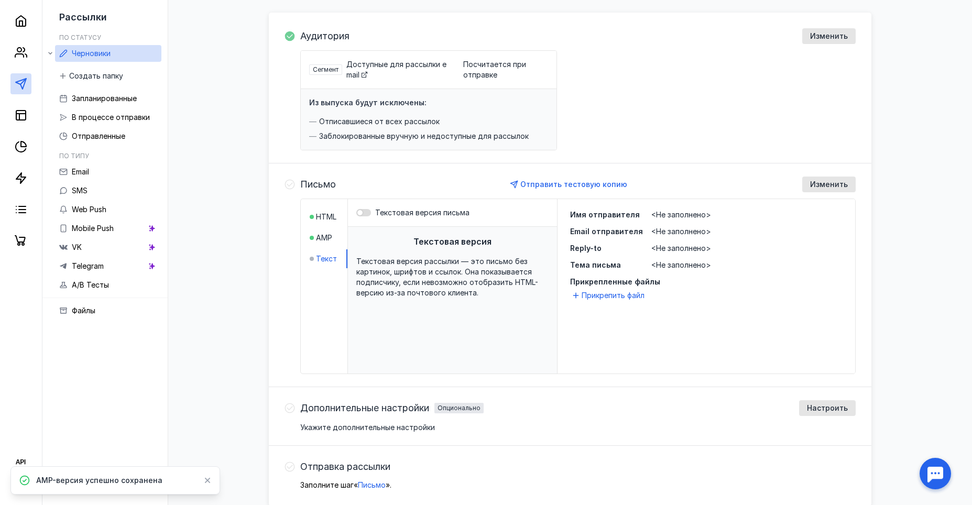
click at [360, 211] on div at bounding box center [359, 212] width 5 height 5
click at [356, 213] on input "Текстовая версия письма" at bounding box center [356, 213] width 0 height 0
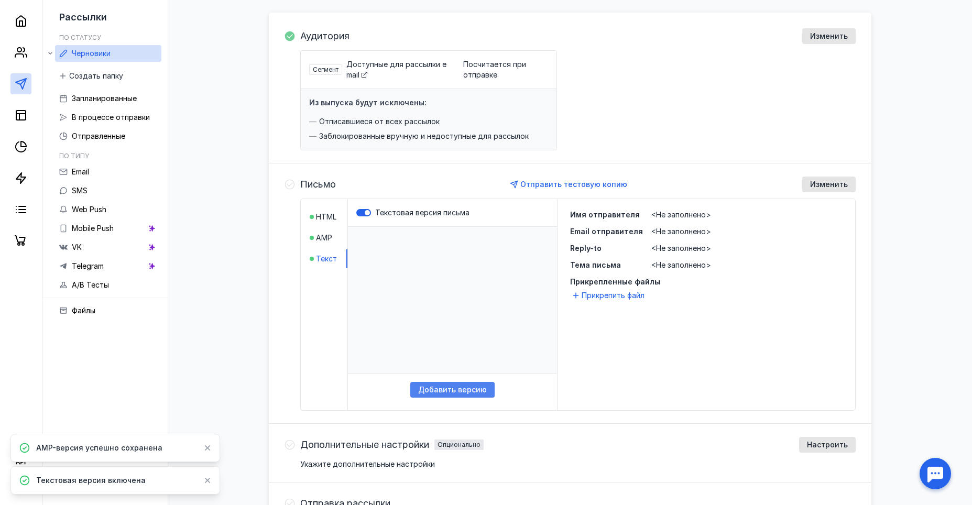
click at [436, 393] on span "Добавить версию" at bounding box center [452, 390] width 69 height 9
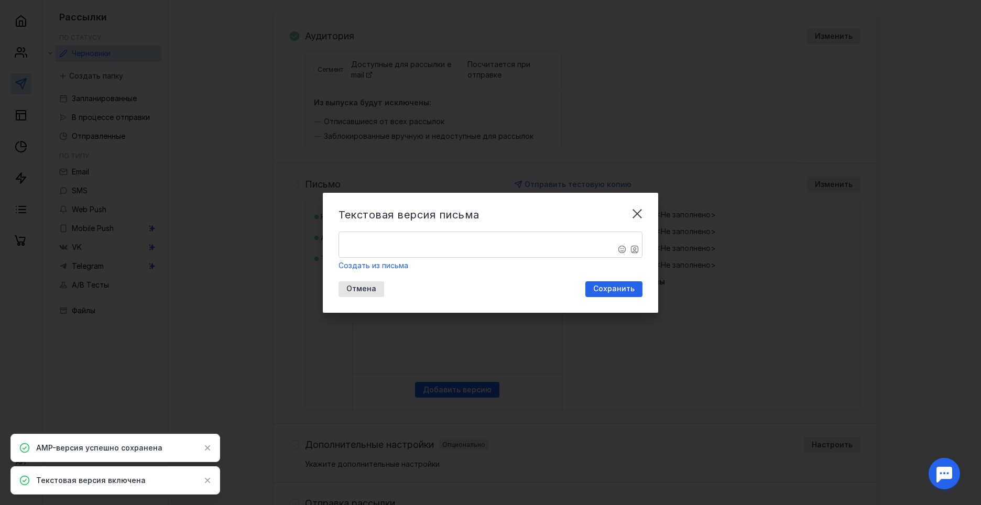
drag, startPoint x: 512, startPoint y: 261, endPoint x: 506, endPoint y: 250, distance: 13.4
click at [511, 260] on div "Создать из письма" at bounding box center [491, 265] width 304 height 10
click at [501, 243] on textarea "​" at bounding box center [490, 244] width 303 height 25
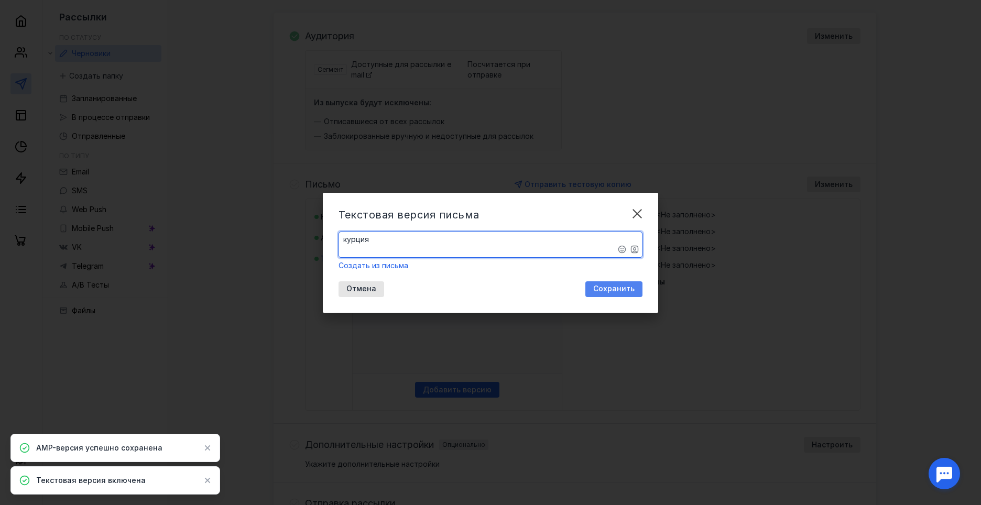
type textarea "​курция"
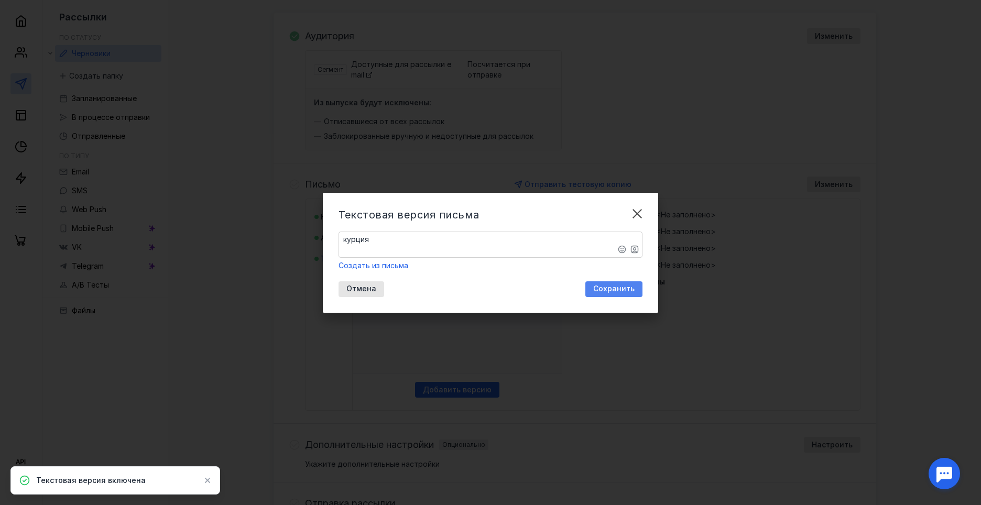
click at [614, 286] on span "Сохранить" at bounding box center [613, 289] width 41 height 9
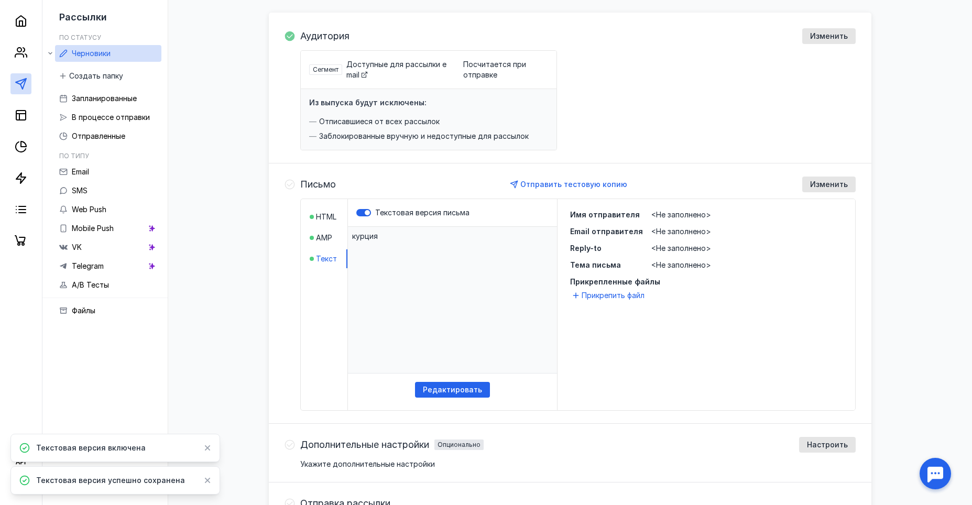
click at [647, 417] on div "Письмо Отправить тестовую копию Изменить HTML AMP Текст Текстовая версия письма…" at bounding box center [570, 293] width 603 height 260
click at [838, 177] on div "Изменить" at bounding box center [828, 185] width 53 height 16
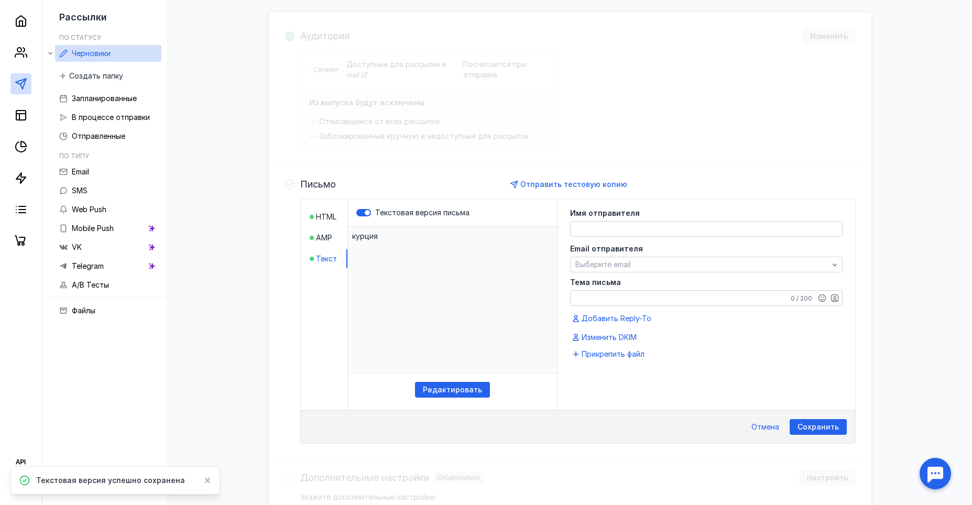
scroll to position [225, 0]
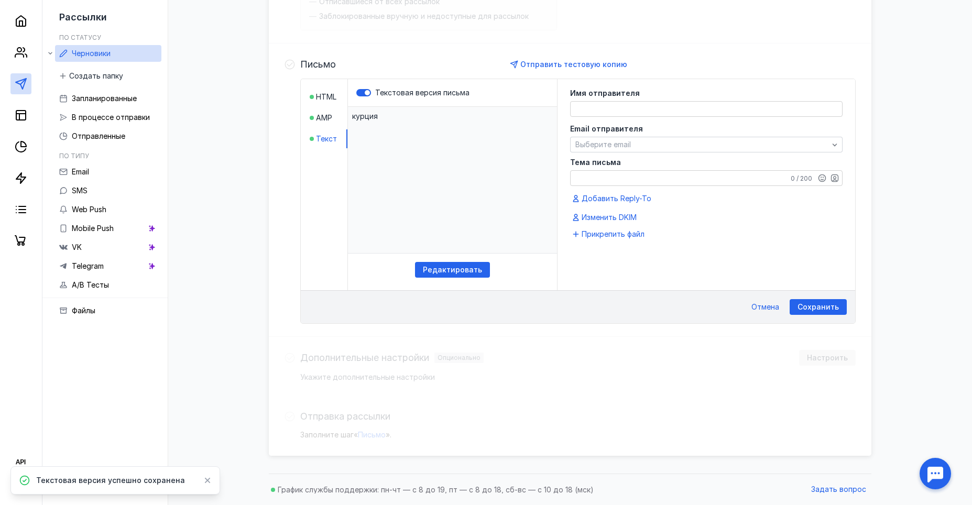
click at [673, 113] on textarea at bounding box center [706, 109] width 271 height 15
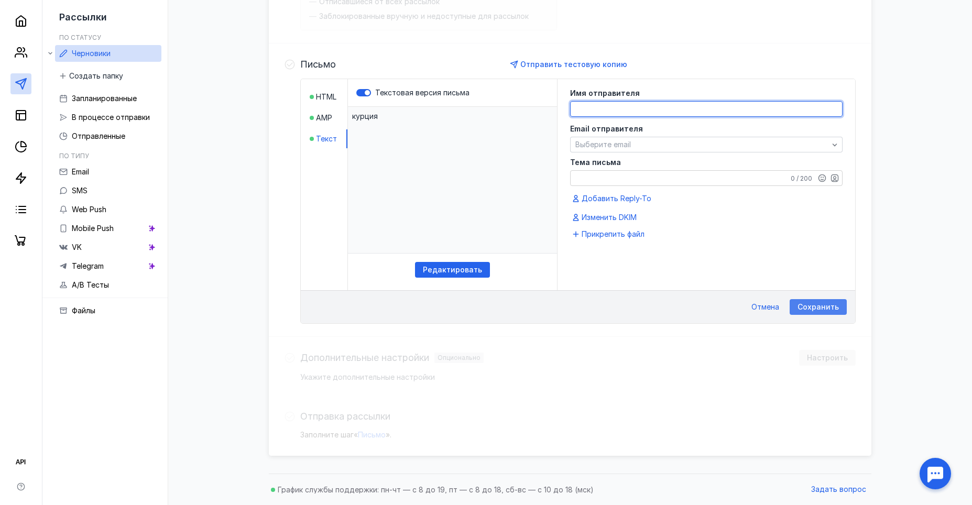
click at [828, 310] on span "Сохранить" at bounding box center [818, 307] width 41 height 9
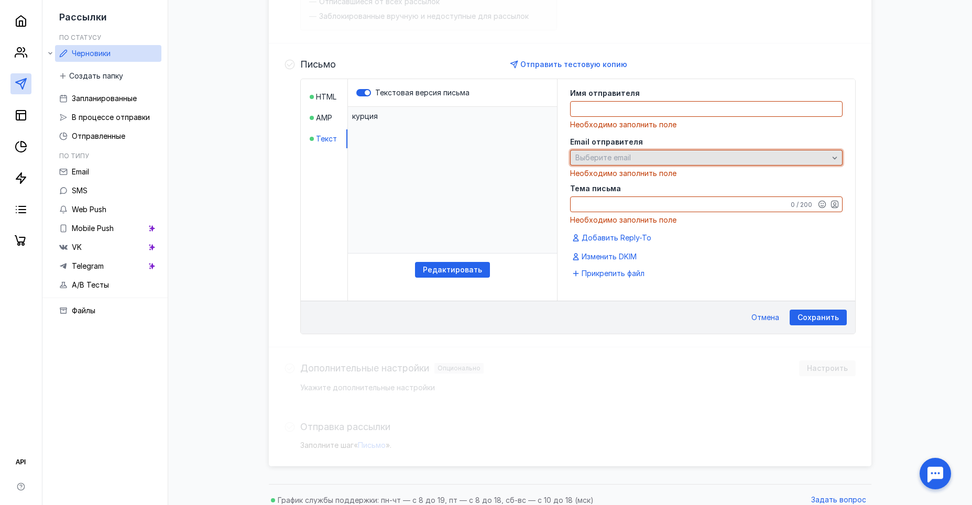
click at [842, 160] on div "Выберите email" at bounding box center [706, 158] width 272 height 16
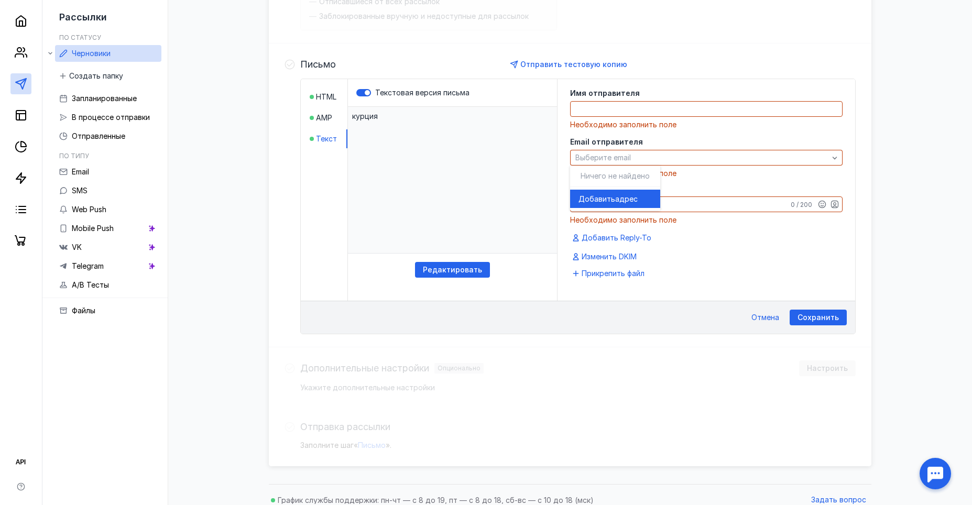
click at [676, 108] on textarea at bounding box center [706, 109] width 271 height 15
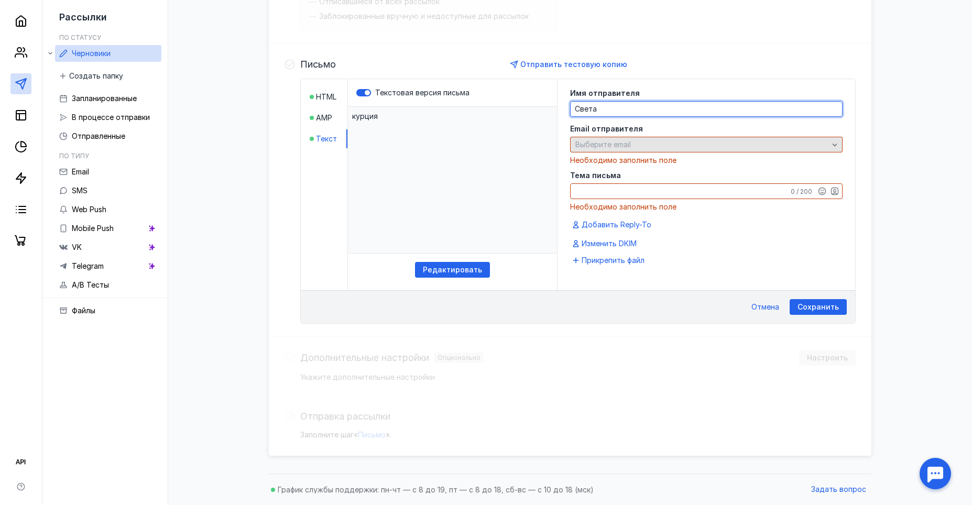
type textarea "Света"
click at [660, 147] on div "Выберите email" at bounding box center [702, 144] width 258 height 9
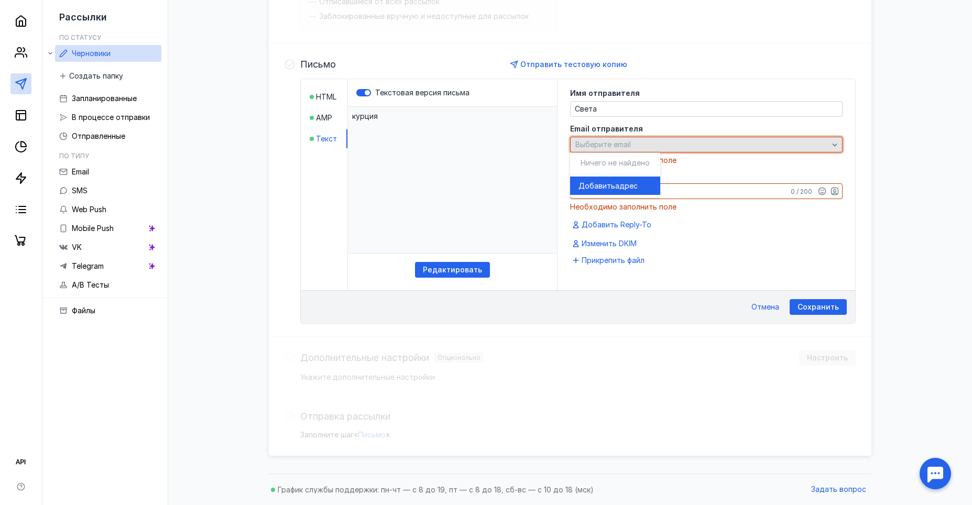
click at [735, 149] on div "Выберите email" at bounding box center [706, 145] width 272 height 16
click at [646, 141] on div "Выберите email" at bounding box center [702, 144] width 258 height 9
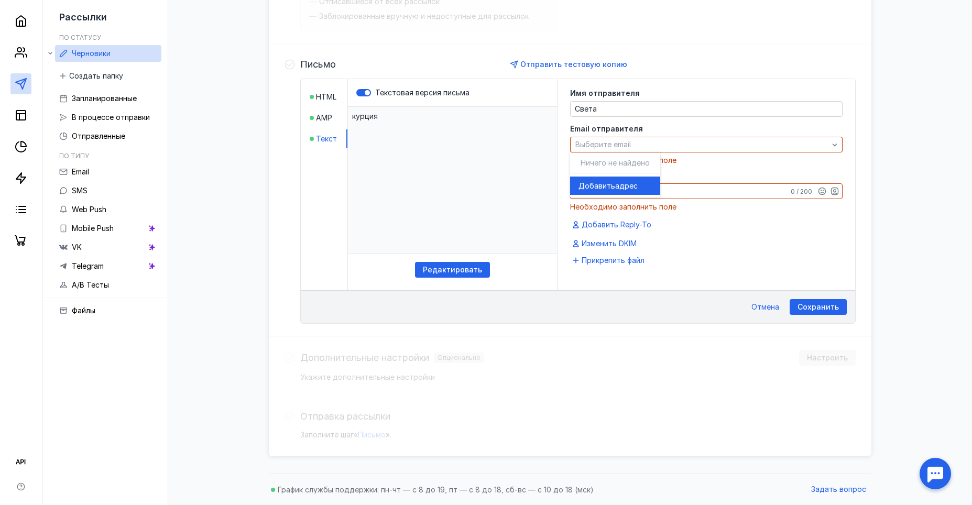
click at [605, 187] on span "Добавить" at bounding box center [597, 186] width 37 height 10
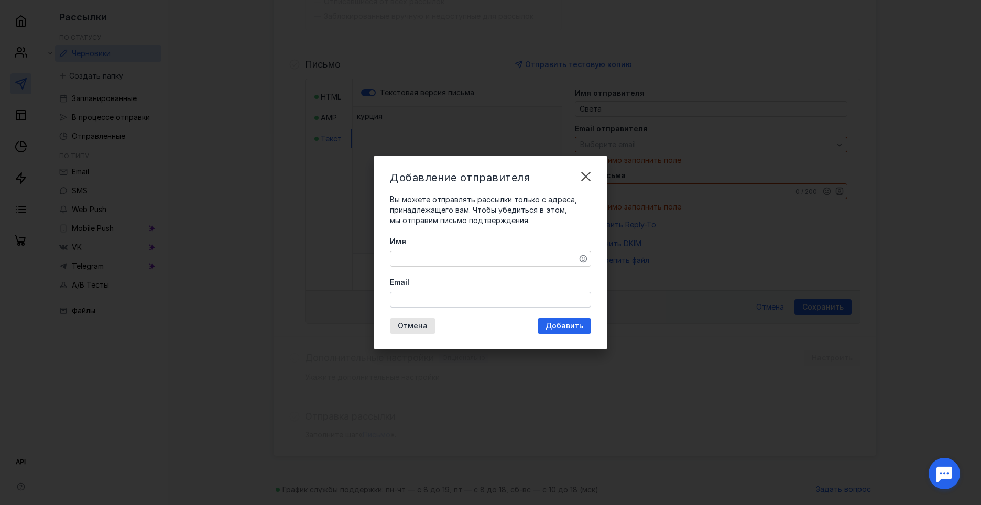
click at [530, 262] on textarea "Имя" at bounding box center [490, 259] width 200 height 15
type textarea "cdtnf"
click at [463, 306] on input "Email" at bounding box center [490, 299] width 200 height 15
type input "[EMAIL_ADDRESS][DOMAIN_NAME]"
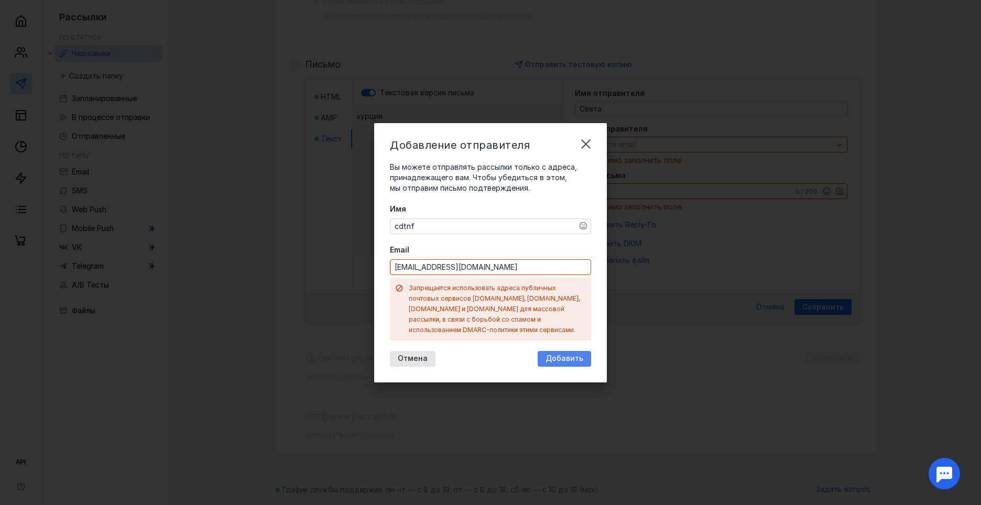
click at [551, 323] on div "Добавление отправителя Вы можете отправлять рассылки только с адреса, принадлеж…" at bounding box center [490, 252] width 233 height 259
click at [417, 354] on span "Отмена" at bounding box center [413, 358] width 30 height 9
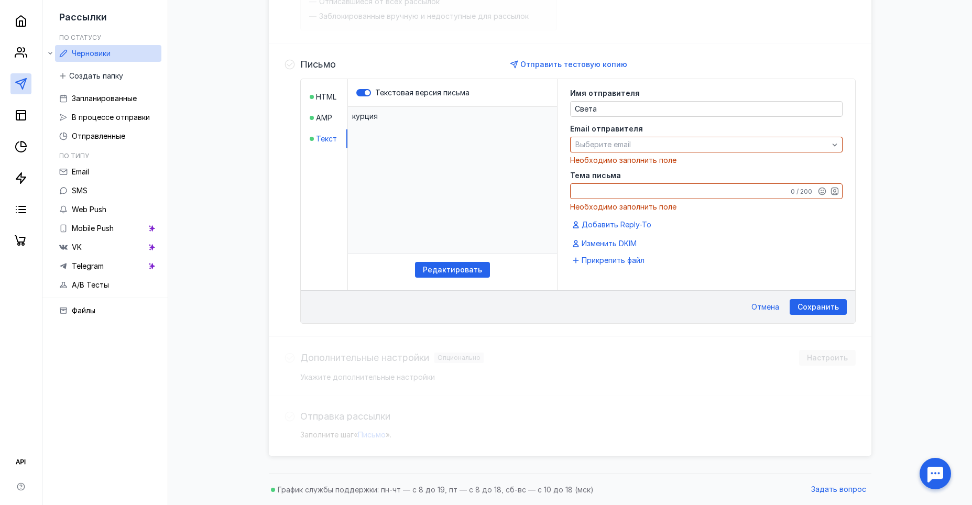
click at [650, 344] on div "Аудитория Изменить Сегмент Доступные для рассылки email Посчитается при отправк…" at bounding box center [570, 174] width 603 height 563
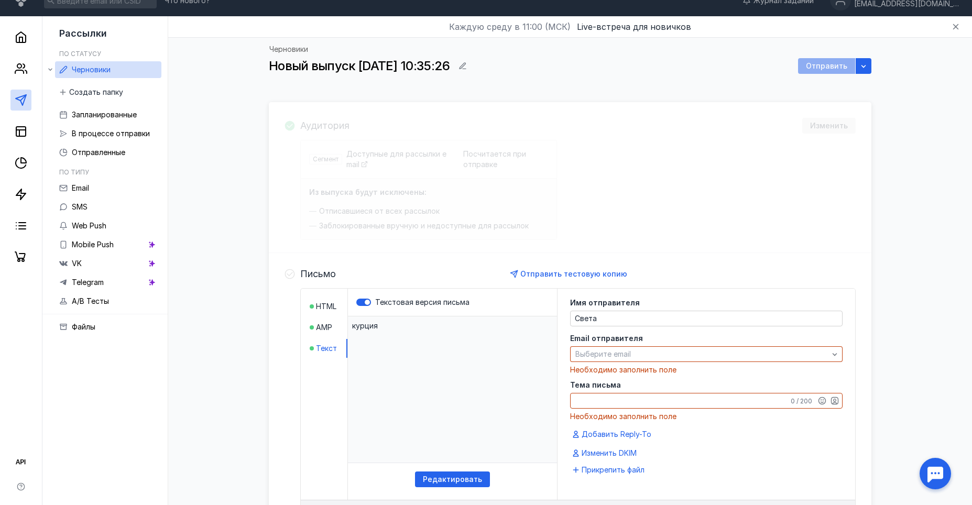
scroll to position [0, 0]
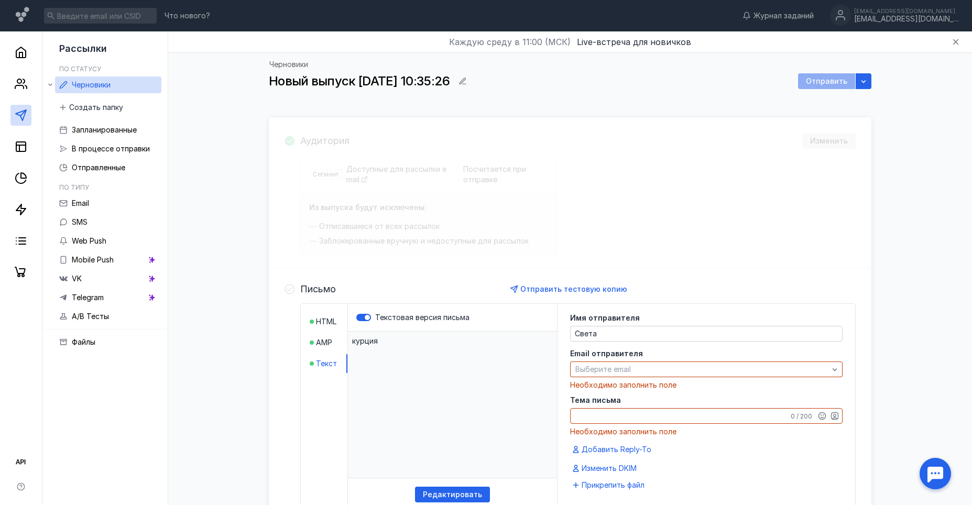
drag, startPoint x: 388, startPoint y: 170, endPoint x: 441, endPoint y: 170, distance: 52.4
click at [390, 170] on div "Аудитория Изменить Сегмент Доступные для рассылки email Посчитается при отправк…" at bounding box center [570, 398] width 603 height 563
click at [668, 162] on div "Аудитория Изменить Сегмент Доступные для рассылки email Посчитается при отправк…" at bounding box center [570, 398] width 603 height 563
click at [15, 48] on icon at bounding box center [21, 52] width 13 height 13
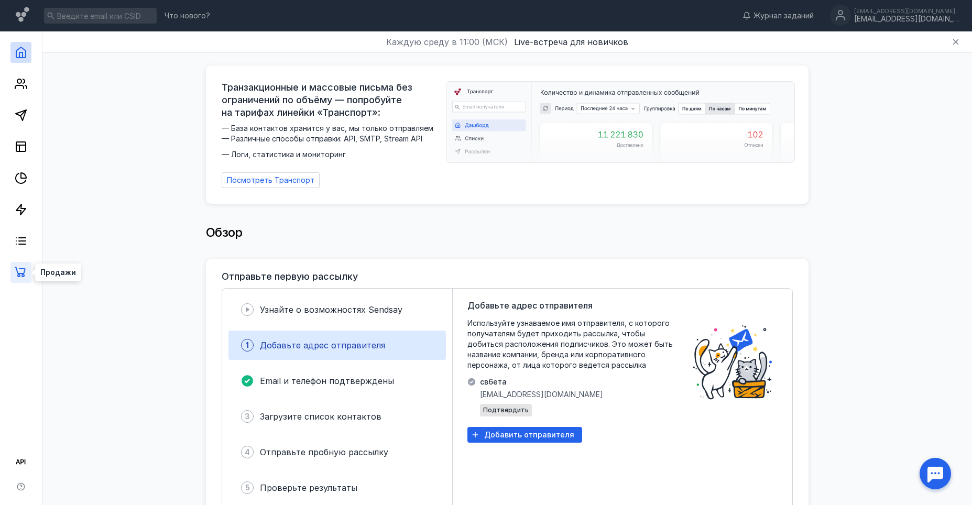
click at [18, 269] on icon at bounding box center [21, 272] width 13 height 13
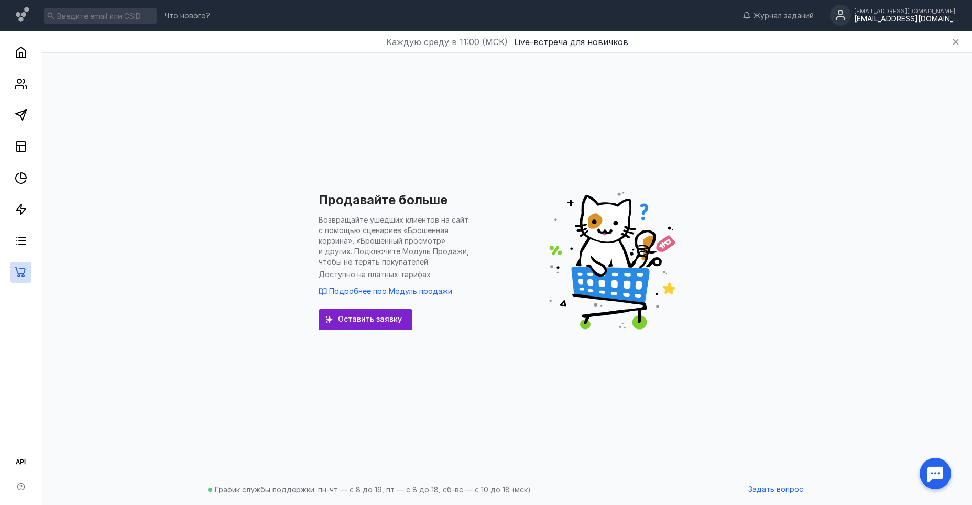
click at [896, 15] on div "[EMAIL_ADDRESS][DOMAIN_NAME]" at bounding box center [906, 19] width 105 height 9
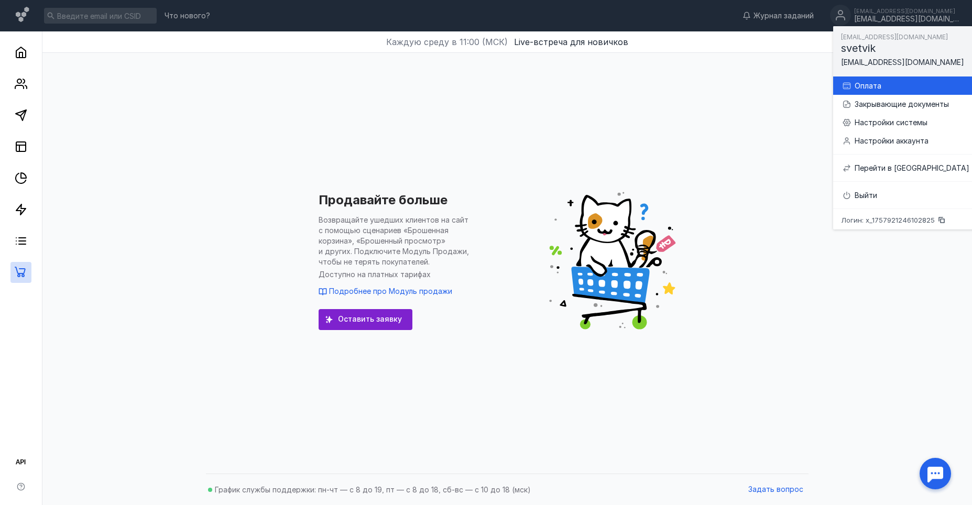
click at [876, 83] on div "Оплата" at bounding box center [912, 86] width 115 height 10
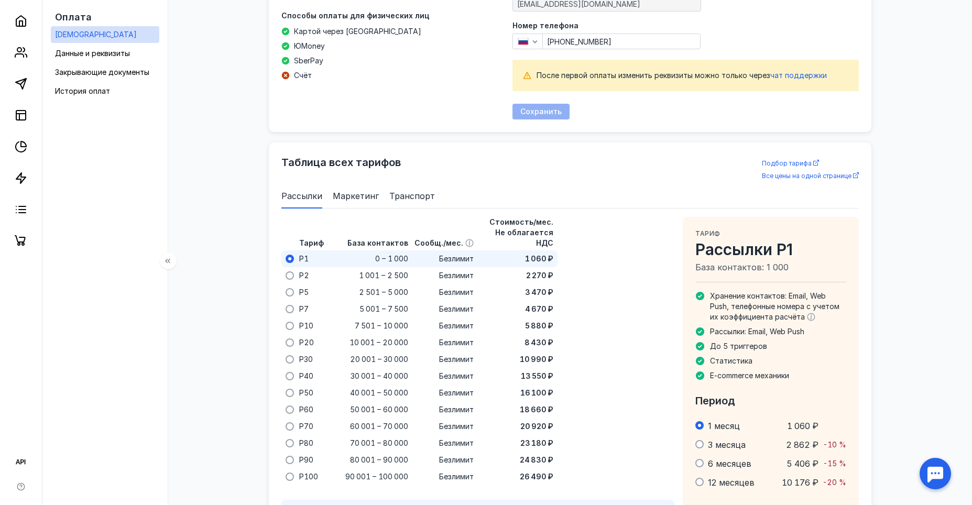
scroll to position [464, 0]
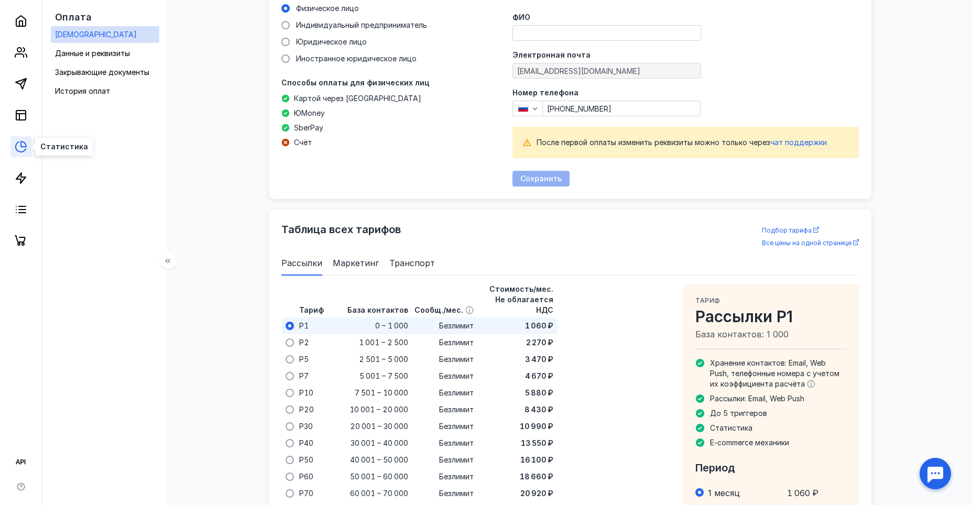
click at [24, 142] on icon at bounding box center [23, 143] width 5 height 5
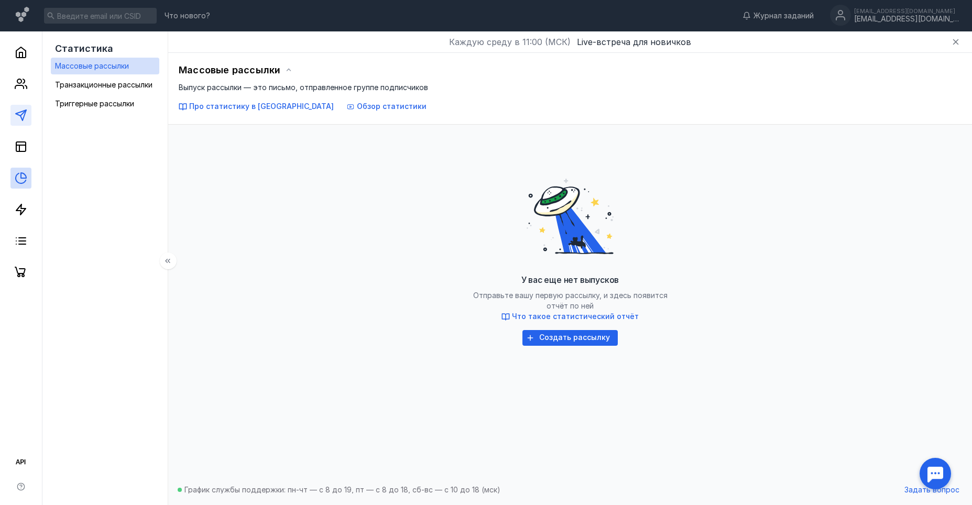
click at [14, 122] on link at bounding box center [20, 115] width 21 height 21
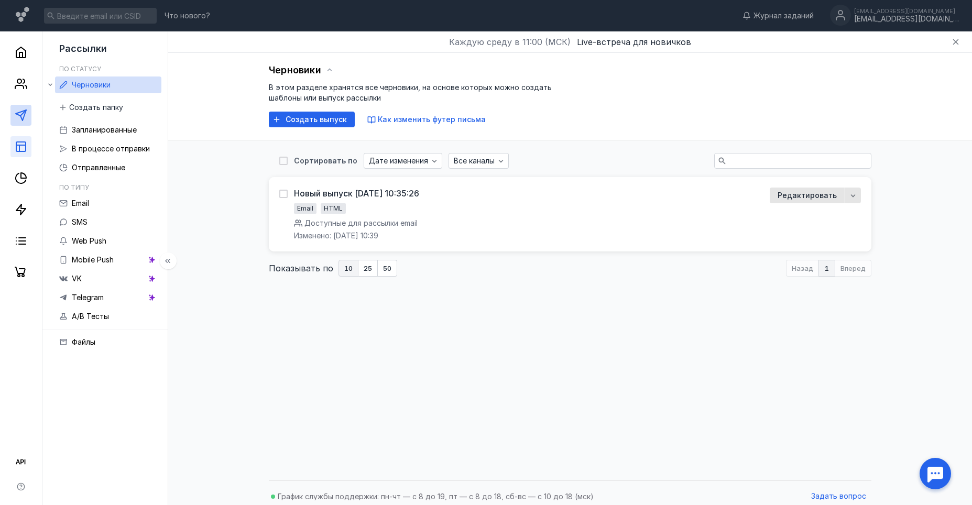
click at [20, 138] on link at bounding box center [20, 146] width 21 height 21
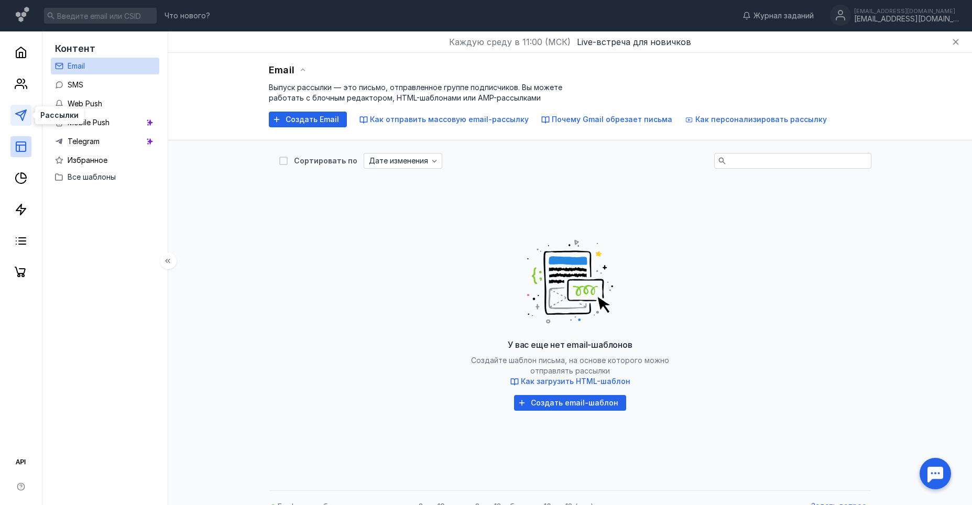
click at [23, 119] on polygon at bounding box center [21, 115] width 10 height 10
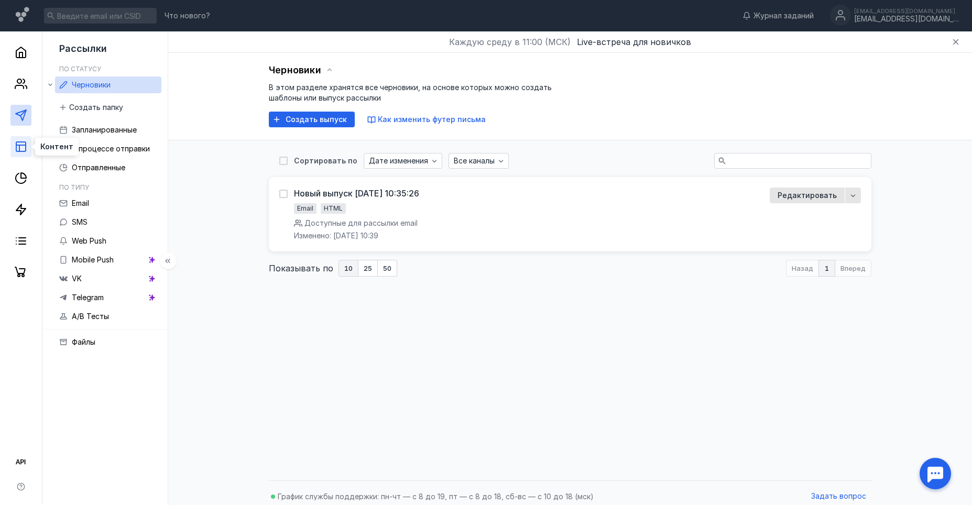
click at [26, 140] on icon at bounding box center [21, 146] width 13 height 13
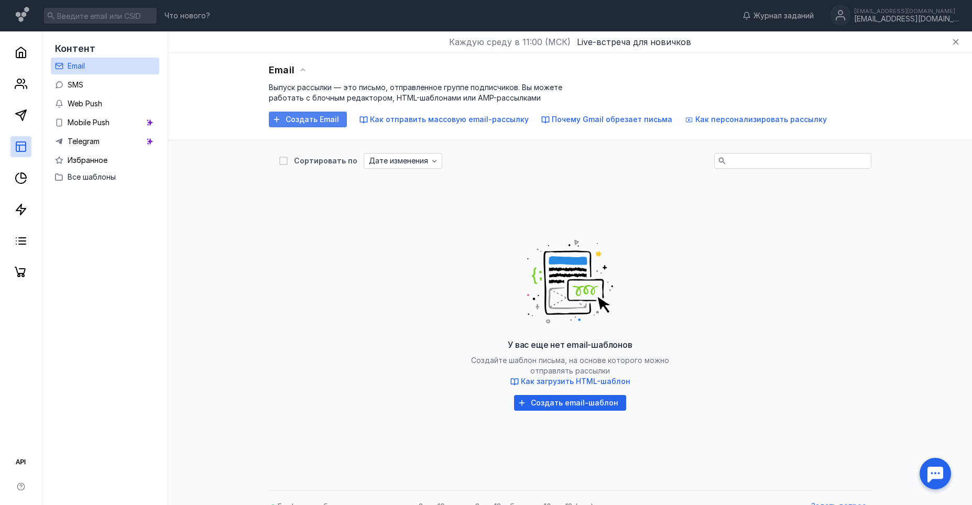
click at [312, 123] on span "Создать Email" at bounding box center [312, 119] width 53 height 9
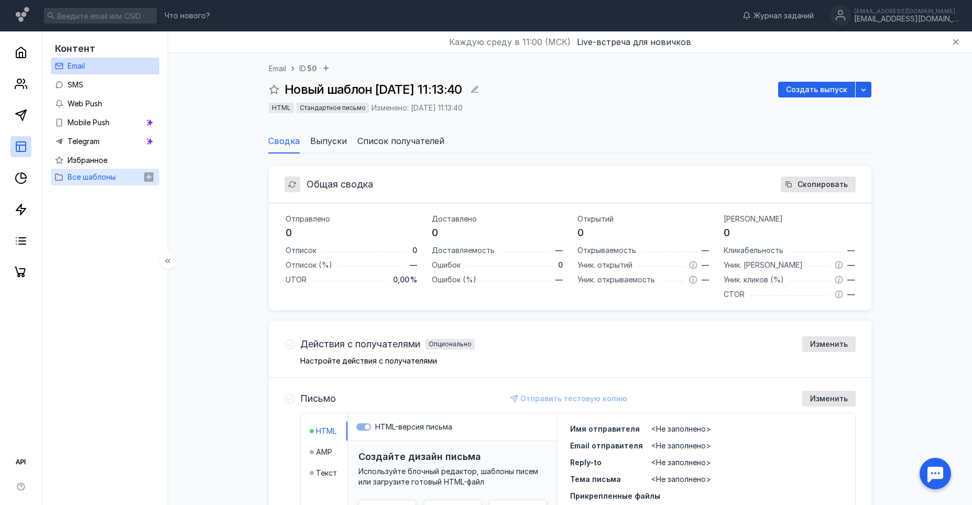
click at [101, 179] on span "Все шаблоны" at bounding box center [92, 176] width 48 height 9
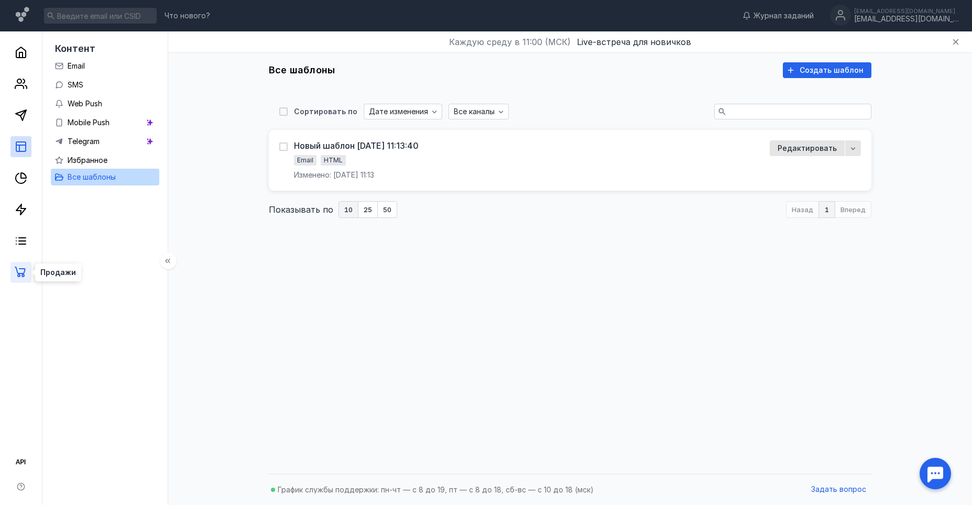
click at [21, 267] on icon at bounding box center [21, 272] width 13 height 13
